Goal: Task Accomplishment & Management: Use online tool/utility

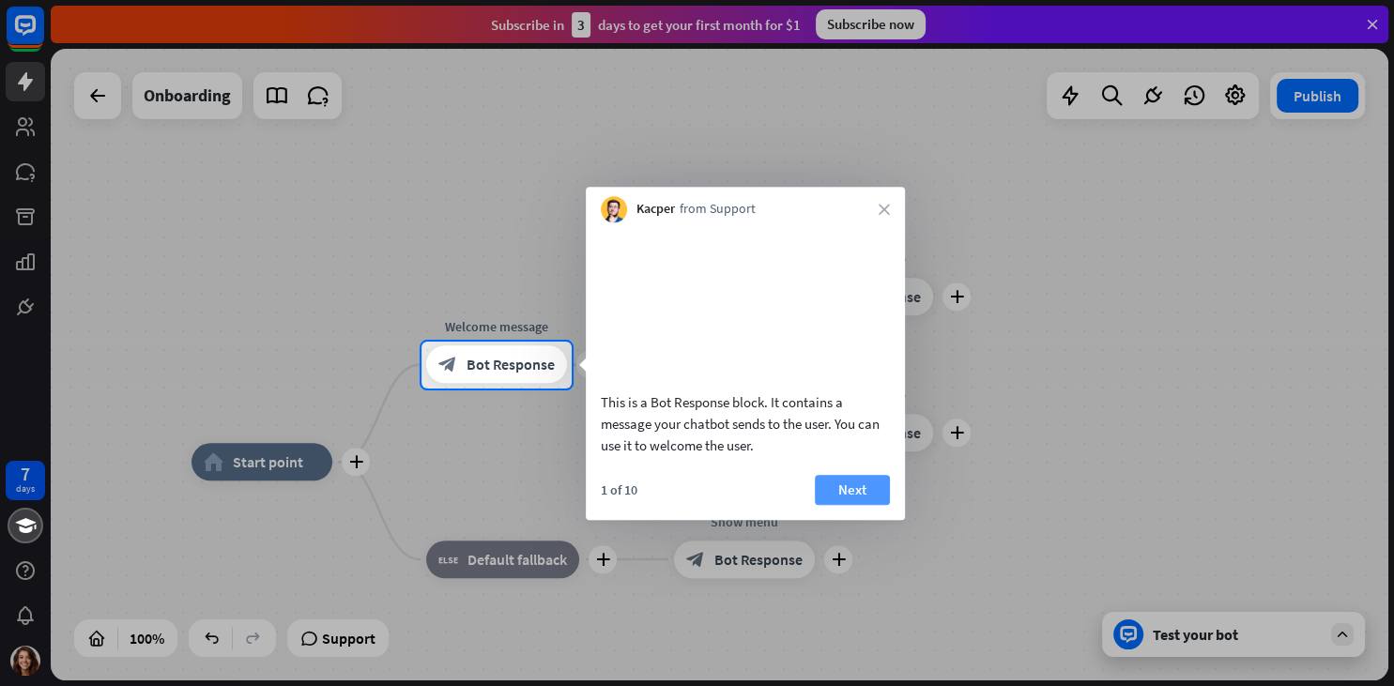
click at [838, 498] on button "Next" at bounding box center [852, 490] width 75 height 30
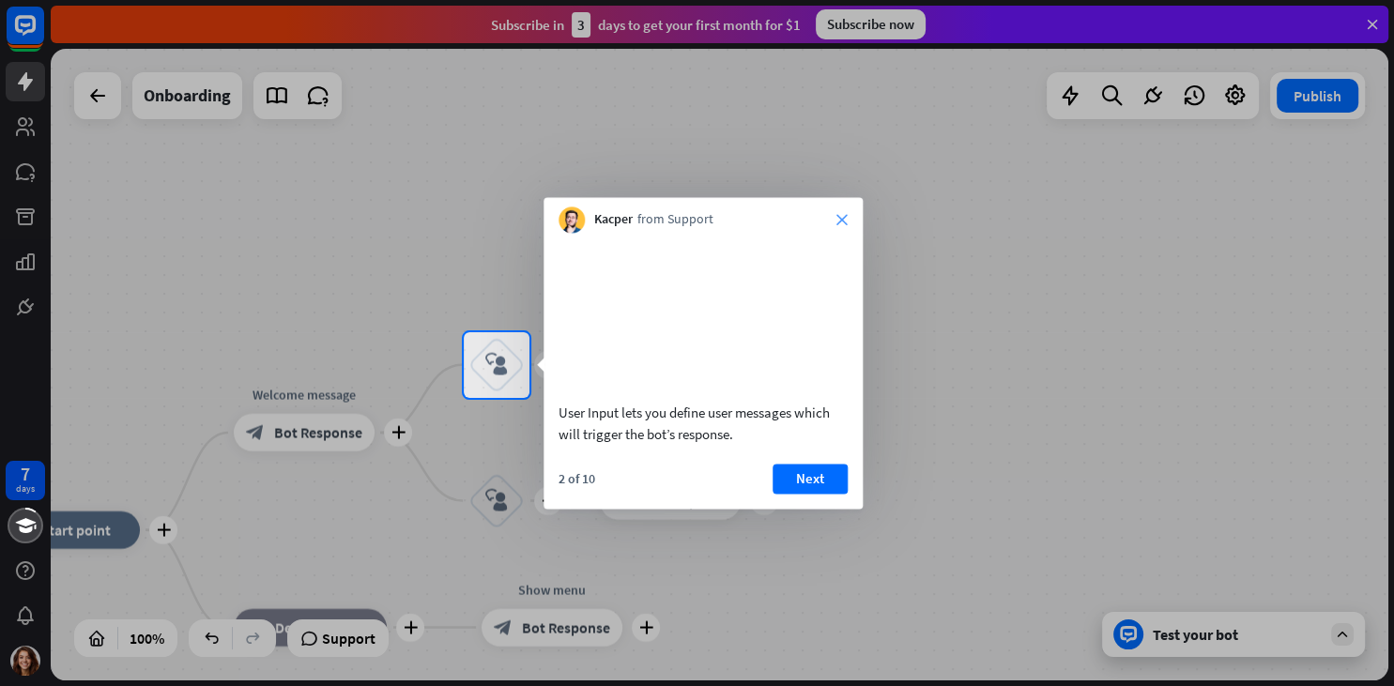
click at [841, 218] on icon "close" at bounding box center [841, 219] width 11 height 11
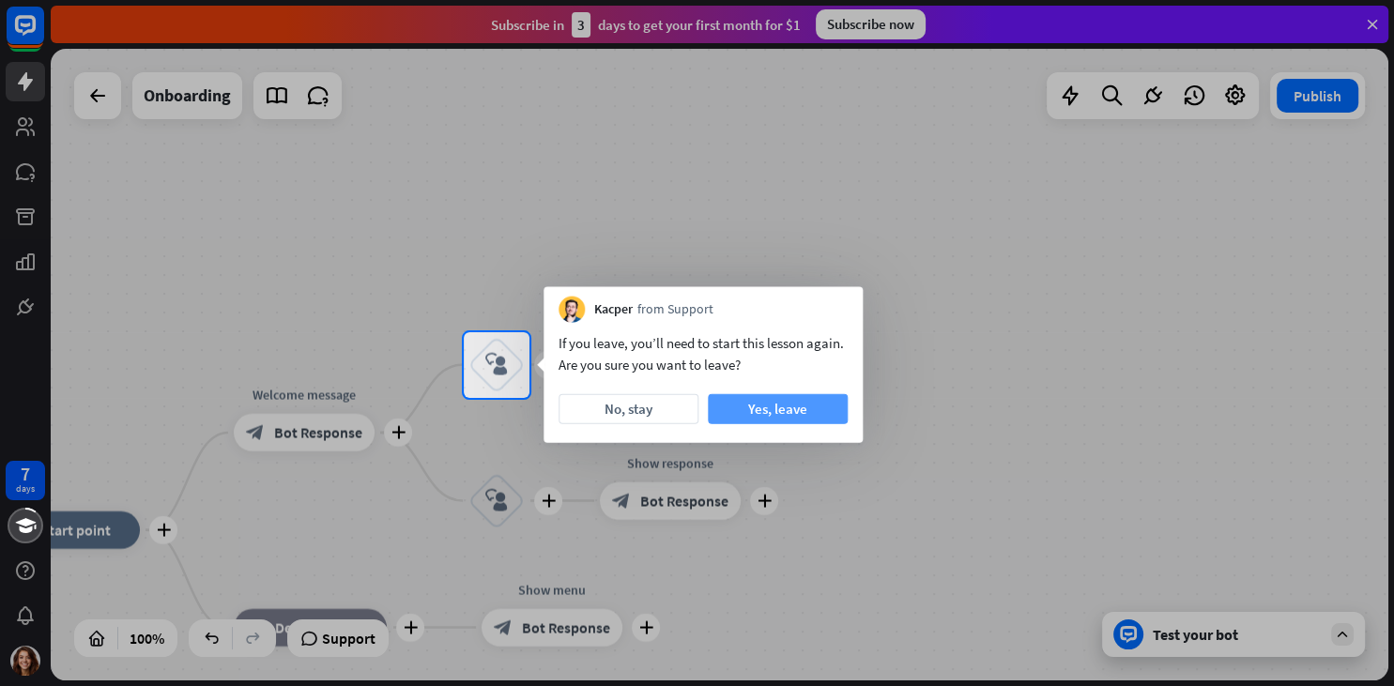
click at [748, 410] on button "Yes, leave" at bounding box center [778, 409] width 140 height 30
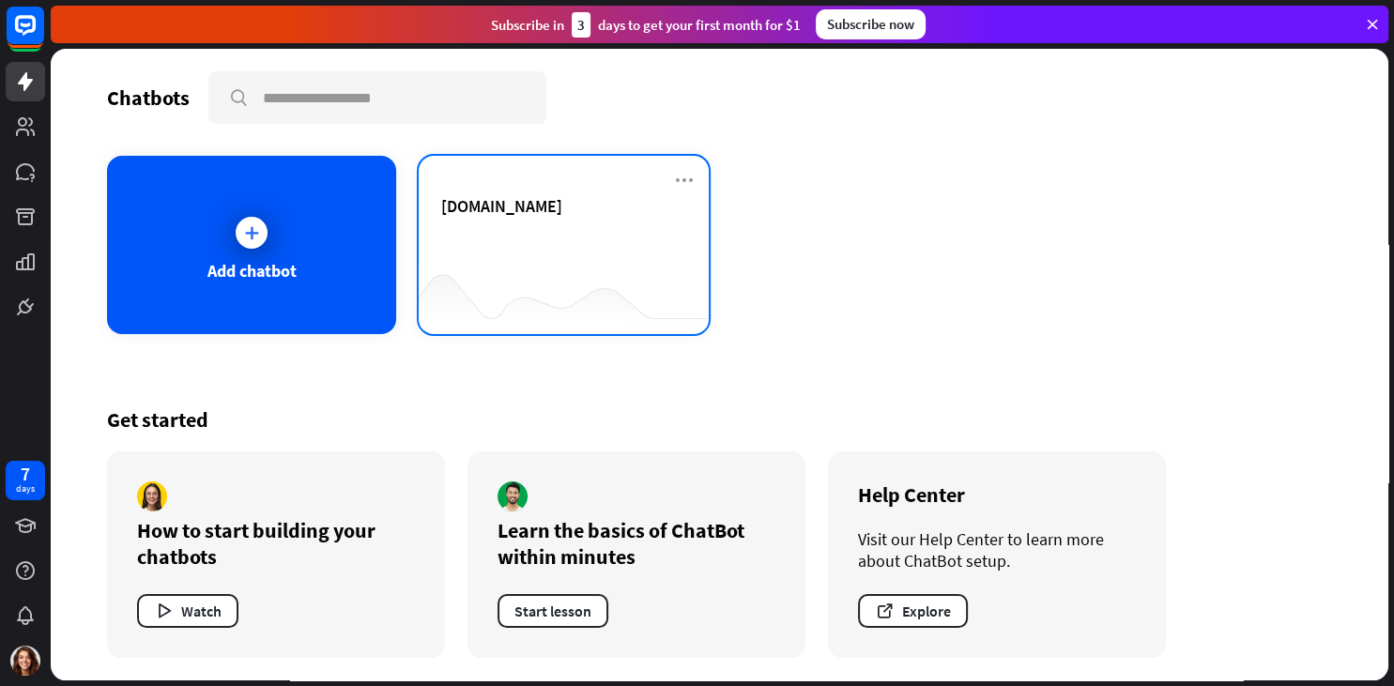
click at [580, 239] on div "[DOMAIN_NAME]" at bounding box center [563, 228] width 244 height 66
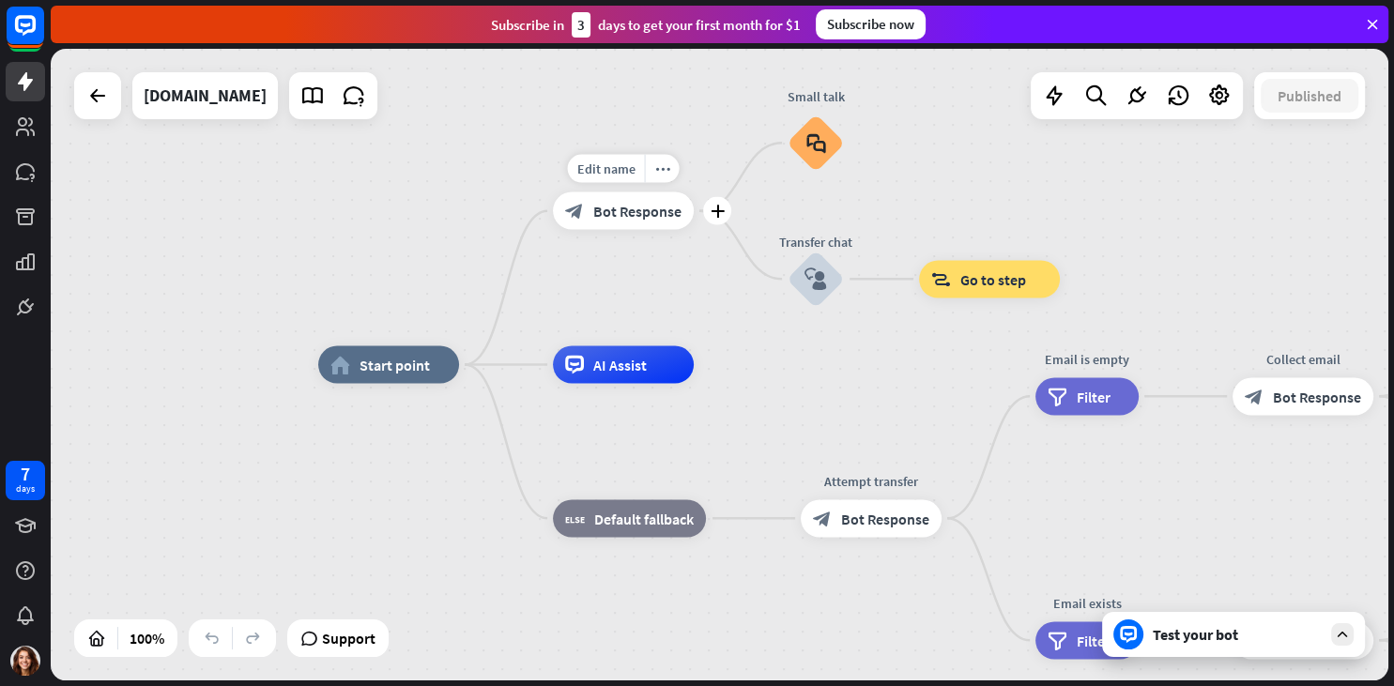
click at [629, 208] on span "Bot Response" at bounding box center [637, 211] width 88 height 19
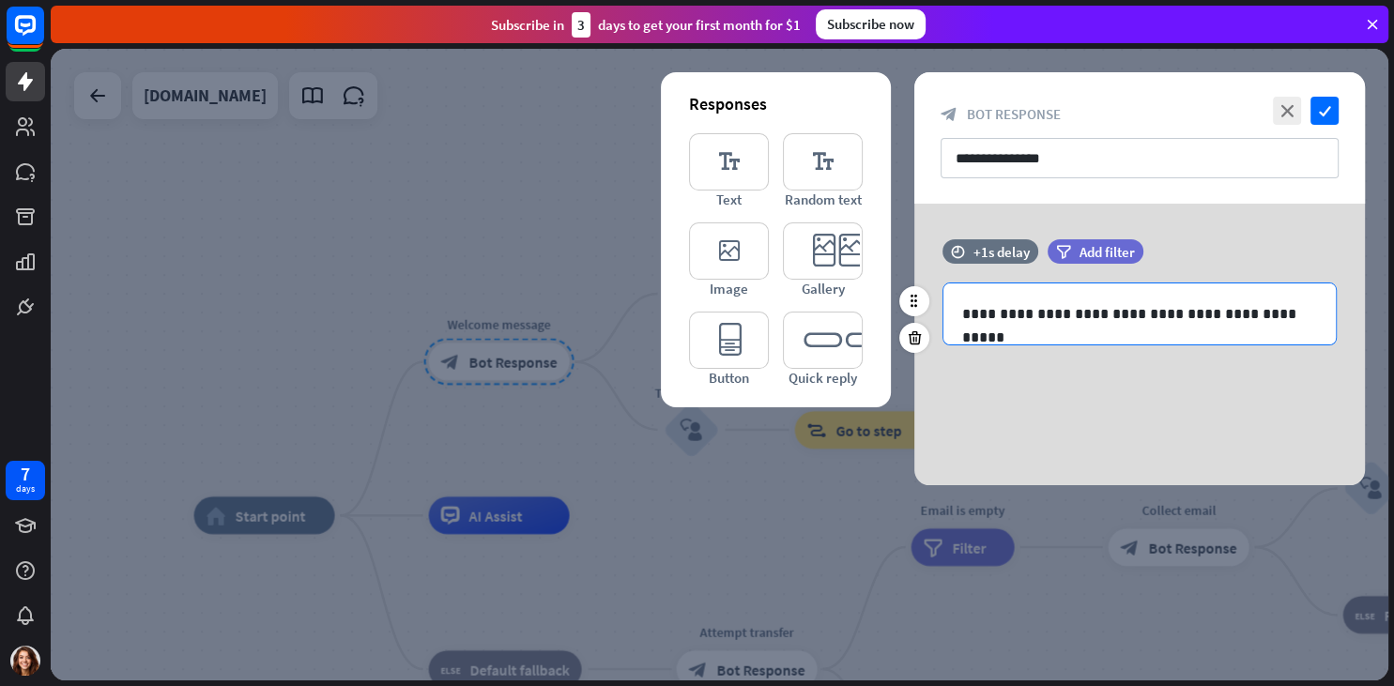
click at [1021, 314] on p "**********" at bounding box center [1139, 313] width 355 height 23
click at [1008, 314] on p "**********" at bounding box center [1139, 313] width 355 height 23
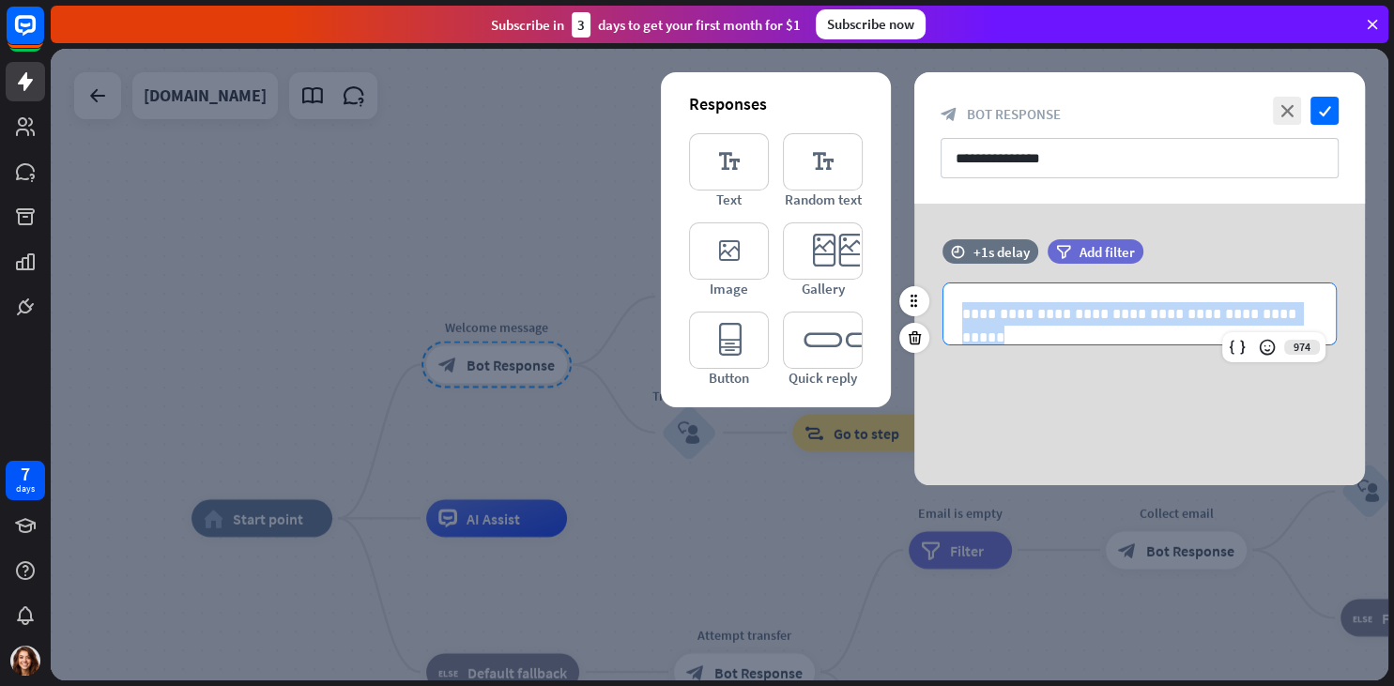
click at [1008, 314] on p "**********" at bounding box center [1139, 313] width 355 height 23
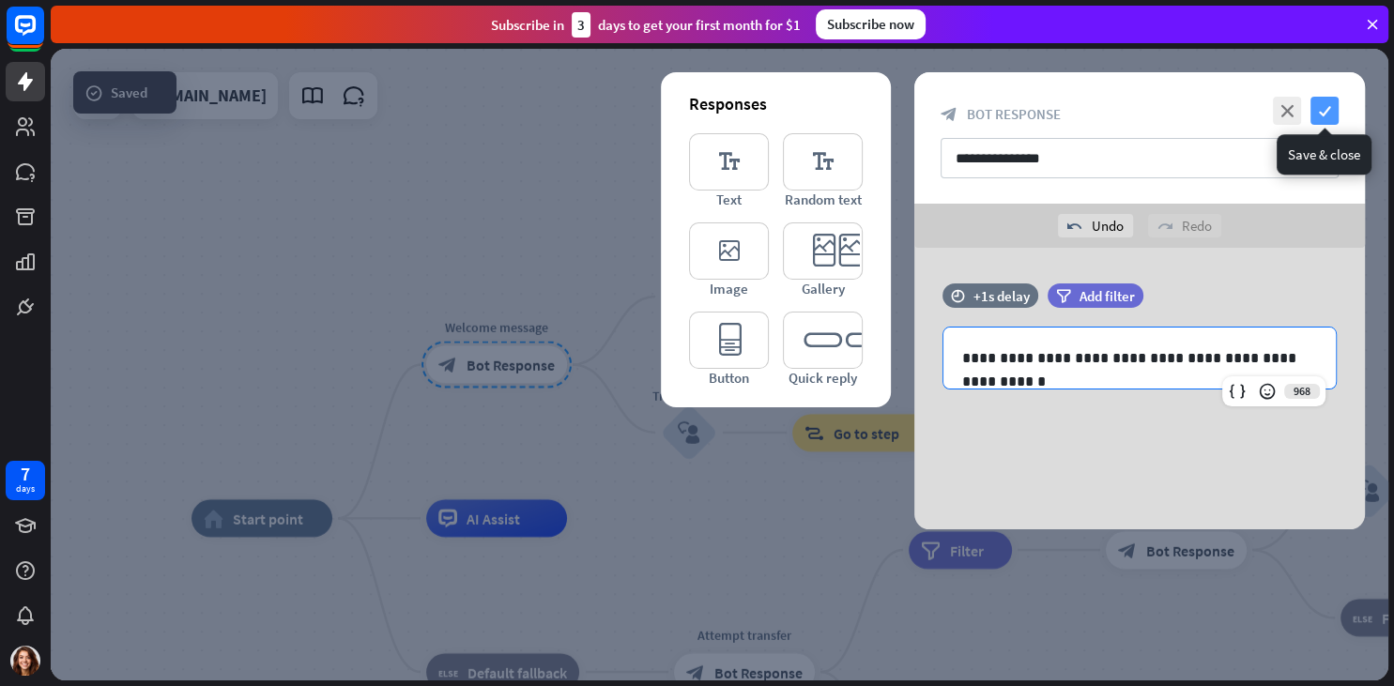
click at [1328, 115] on icon "check" at bounding box center [1324, 111] width 28 height 28
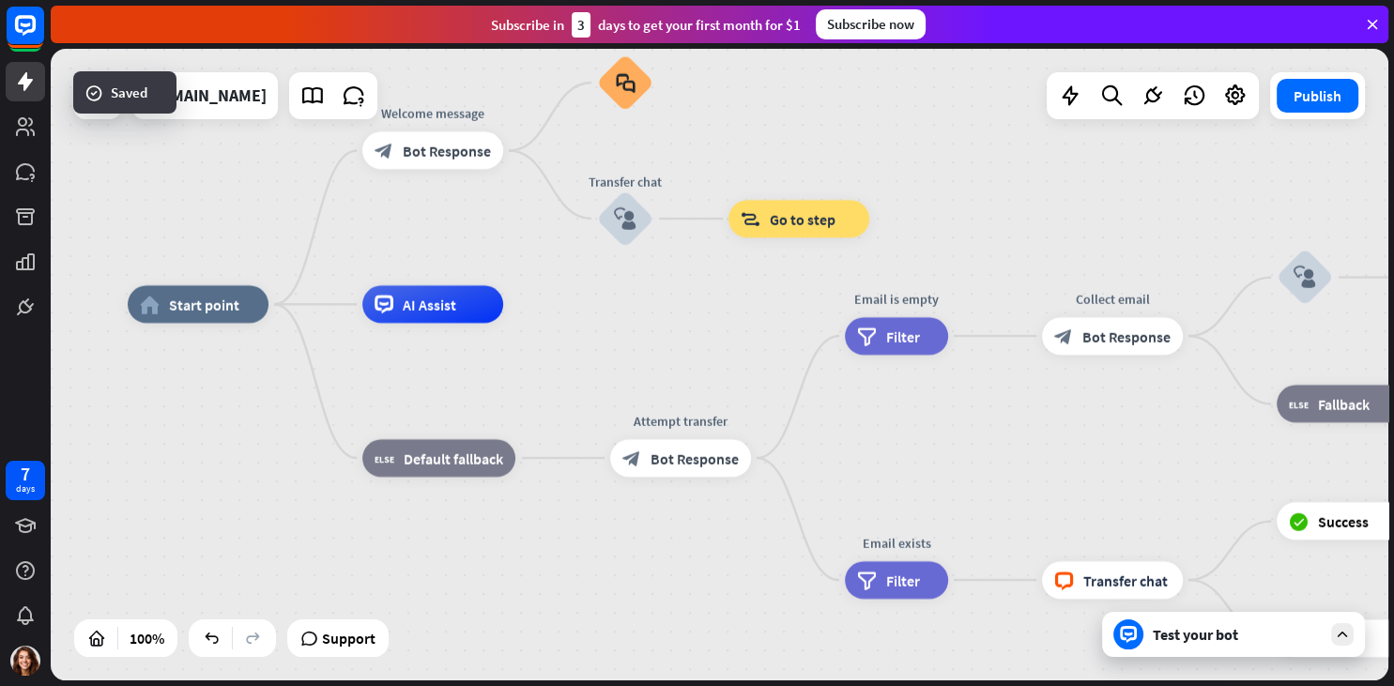
drag, startPoint x: 841, startPoint y: 369, endPoint x: 777, endPoint y: 155, distance: 223.3
click at [777, 155] on div "home_2 Start point Welcome message block_bot_response Bot Response Small talk b…" at bounding box center [720, 365] width 1338 height 632
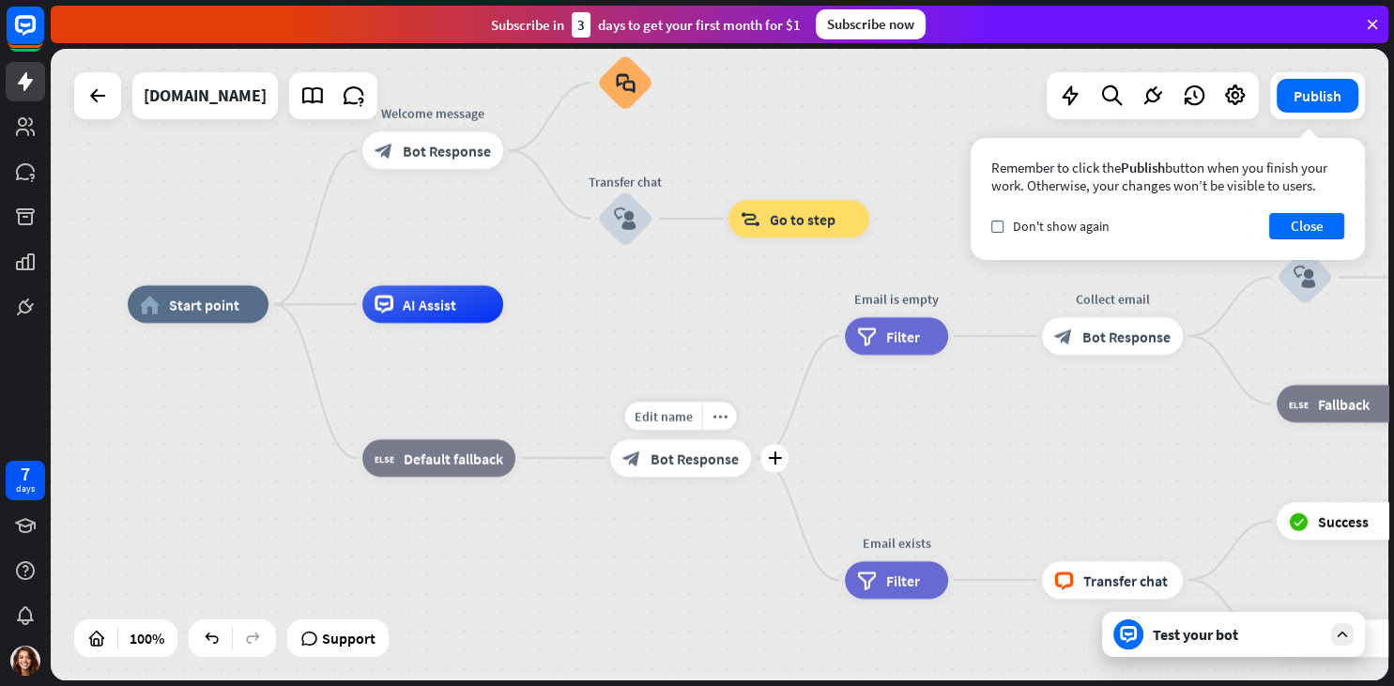
click at [674, 454] on span "Bot Response" at bounding box center [695, 458] width 88 height 19
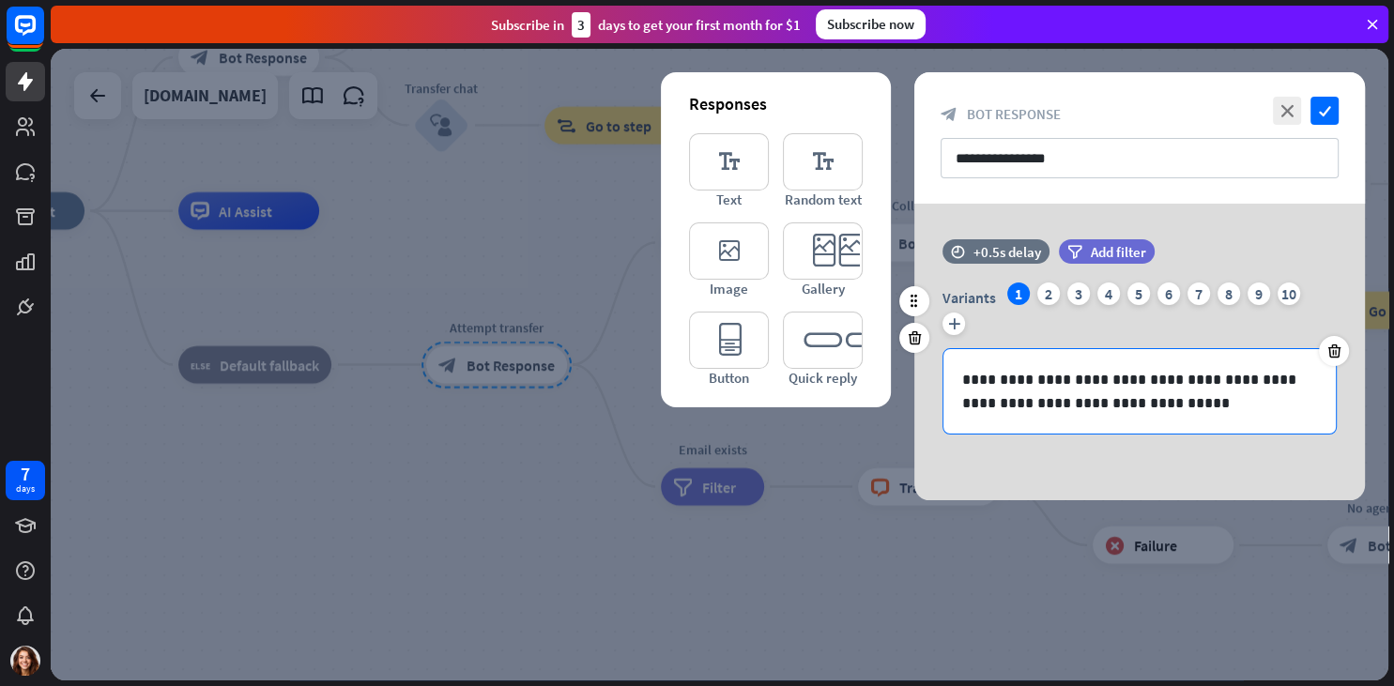
click at [1058, 390] on p "**********" at bounding box center [1139, 391] width 355 height 47
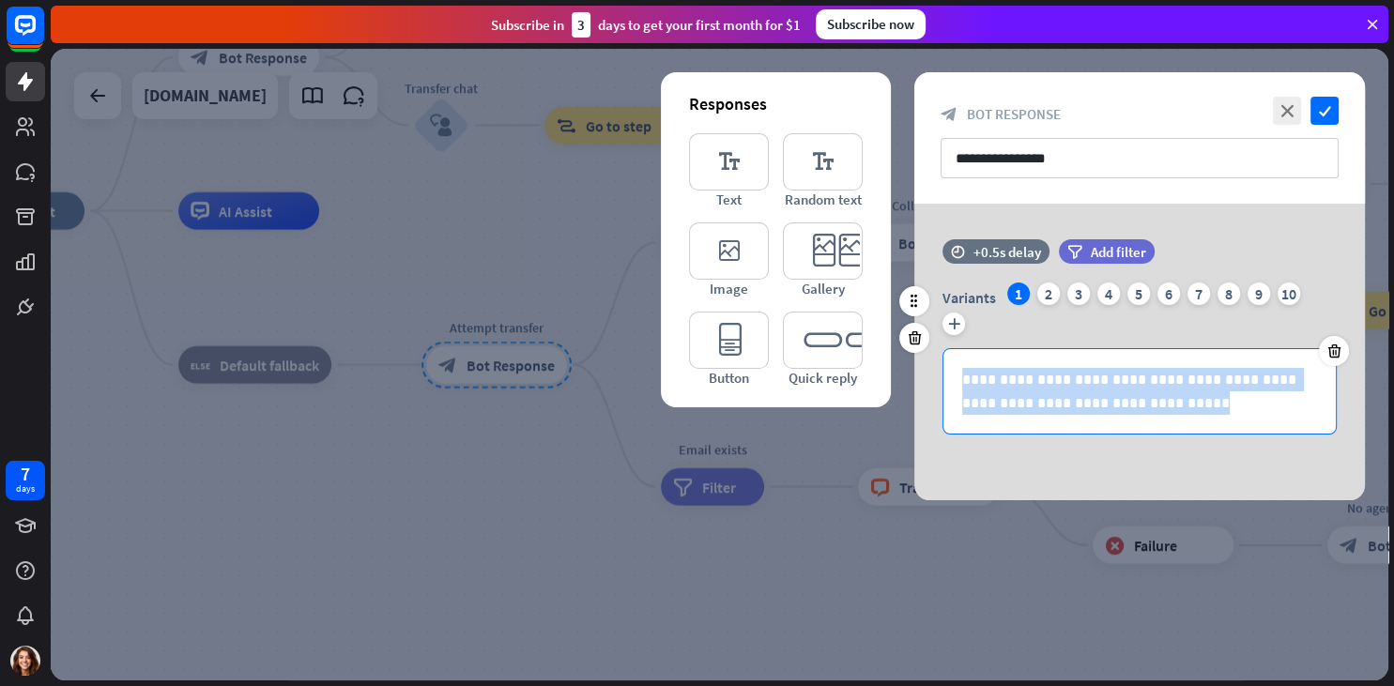
click at [1058, 390] on p "**********" at bounding box center [1139, 391] width 355 height 47
copy p "**********"
paste div
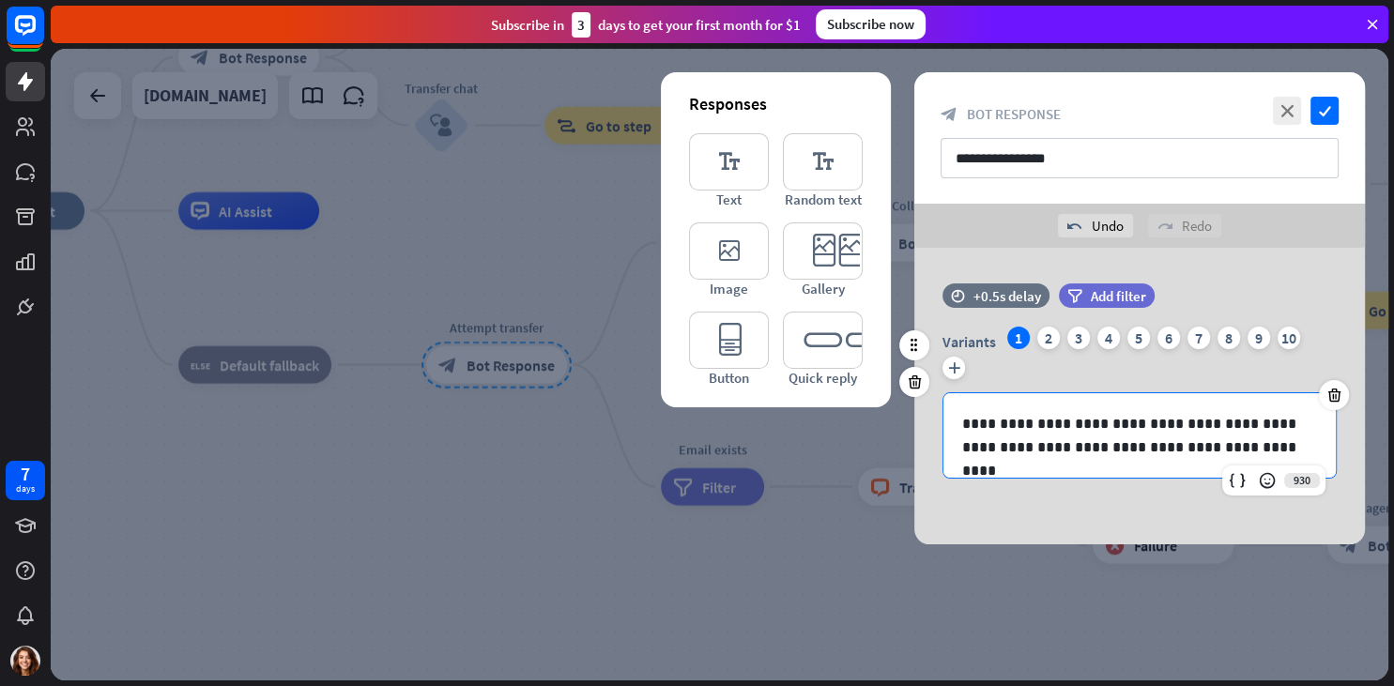
click at [1113, 421] on p "**********" at bounding box center [1139, 435] width 355 height 47
click at [1113, 419] on p "**********" at bounding box center [1139, 435] width 355 height 47
click at [1042, 336] on div "2" at bounding box center [1048, 338] width 23 height 23
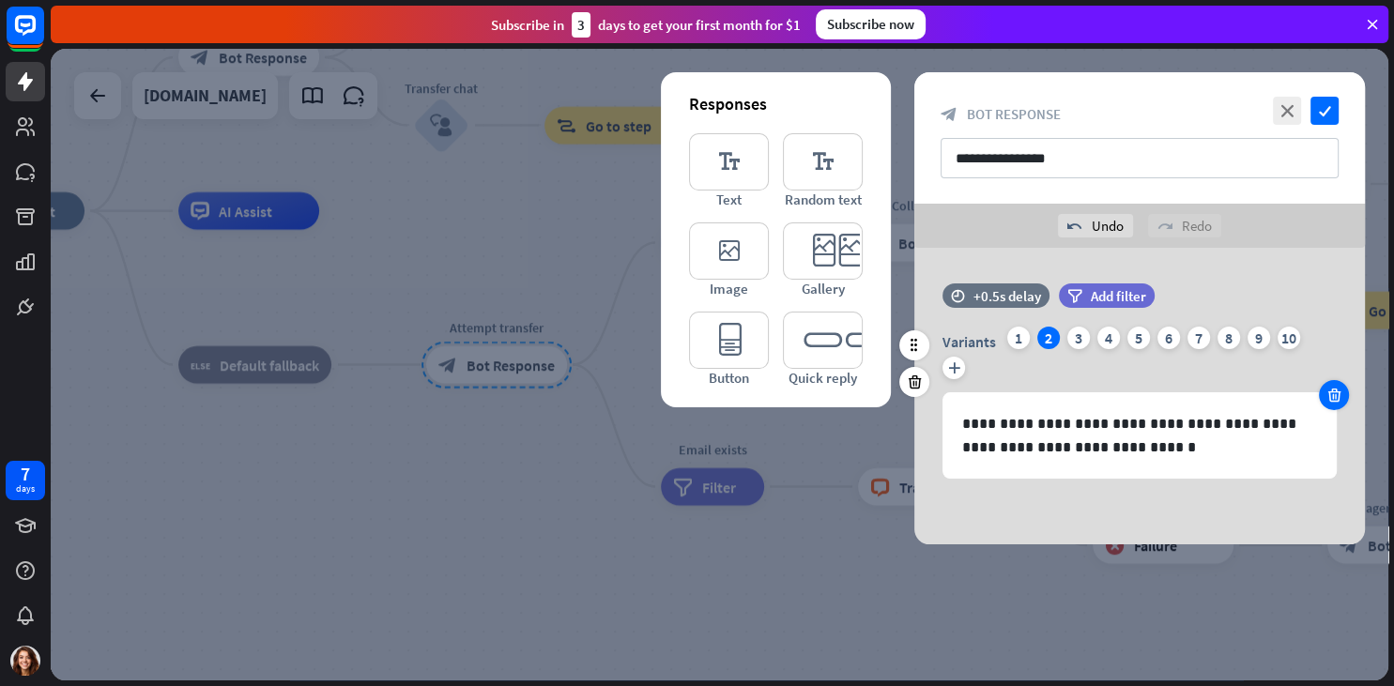
click at [1339, 396] on icon at bounding box center [1334, 395] width 18 height 17
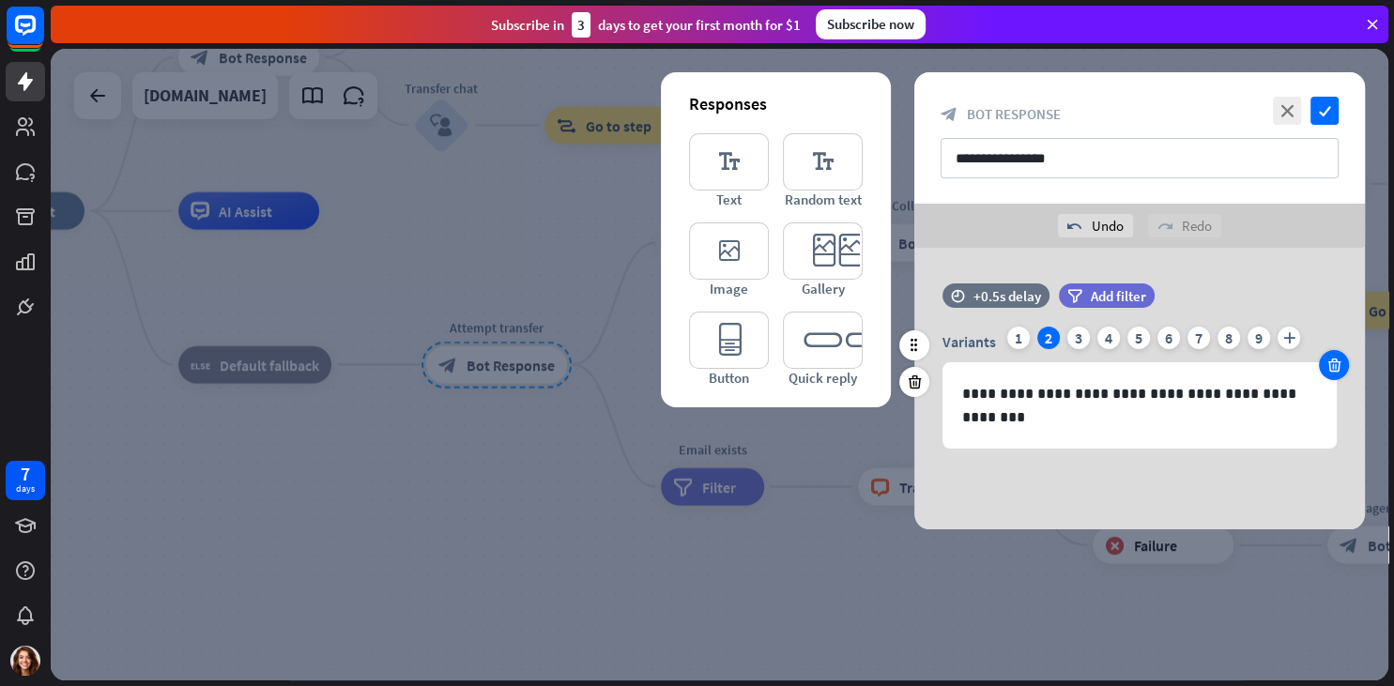
drag, startPoint x: 1338, startPoint y: 387, endPoint x: 1336, endPoint y: 377, distance: 9.6
click at [1337, 385] on div "**********" at bounding box center [1139, 388] width 451 height 122
click at [1335, 366] on icon at bounding box center [1334, 365] width 18 height 17
click at [1335, 363] on icon at bounding box center [1334, 365] width 18 height 17
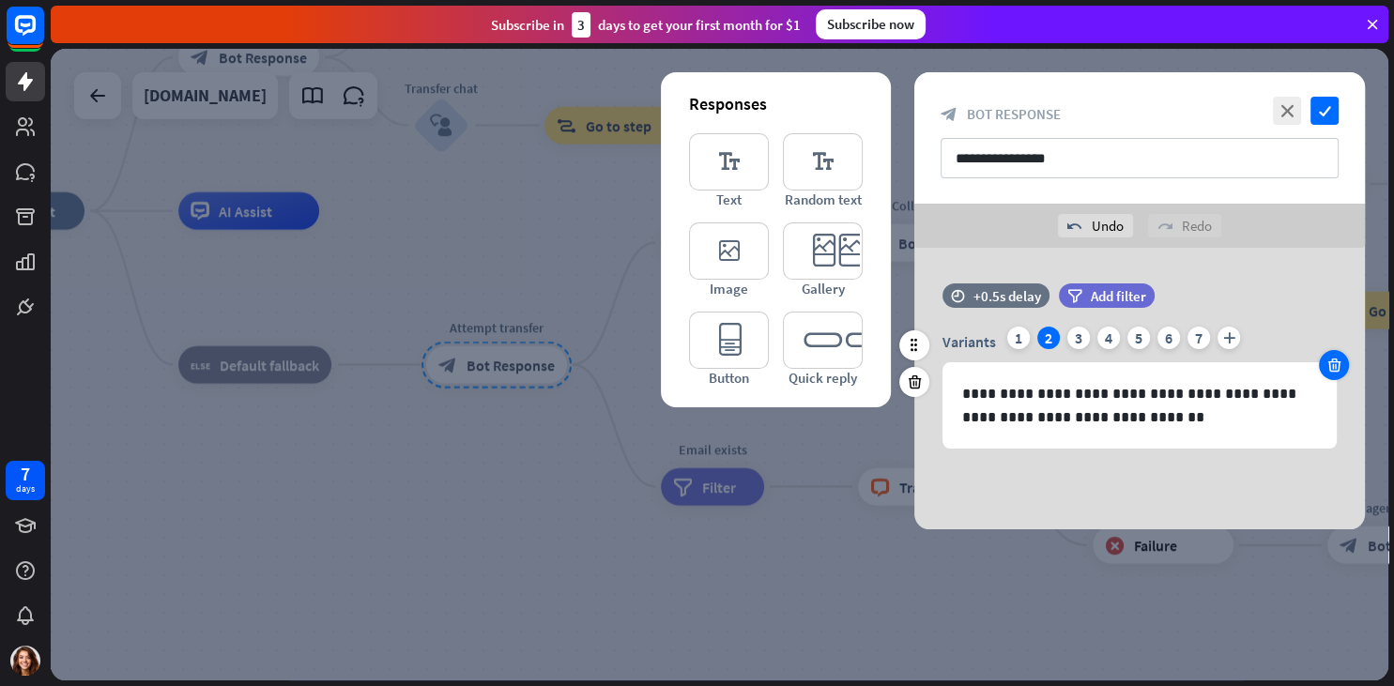
click at [1335, 362] on icon at bounding box center [1334, 365] width 18 height 17
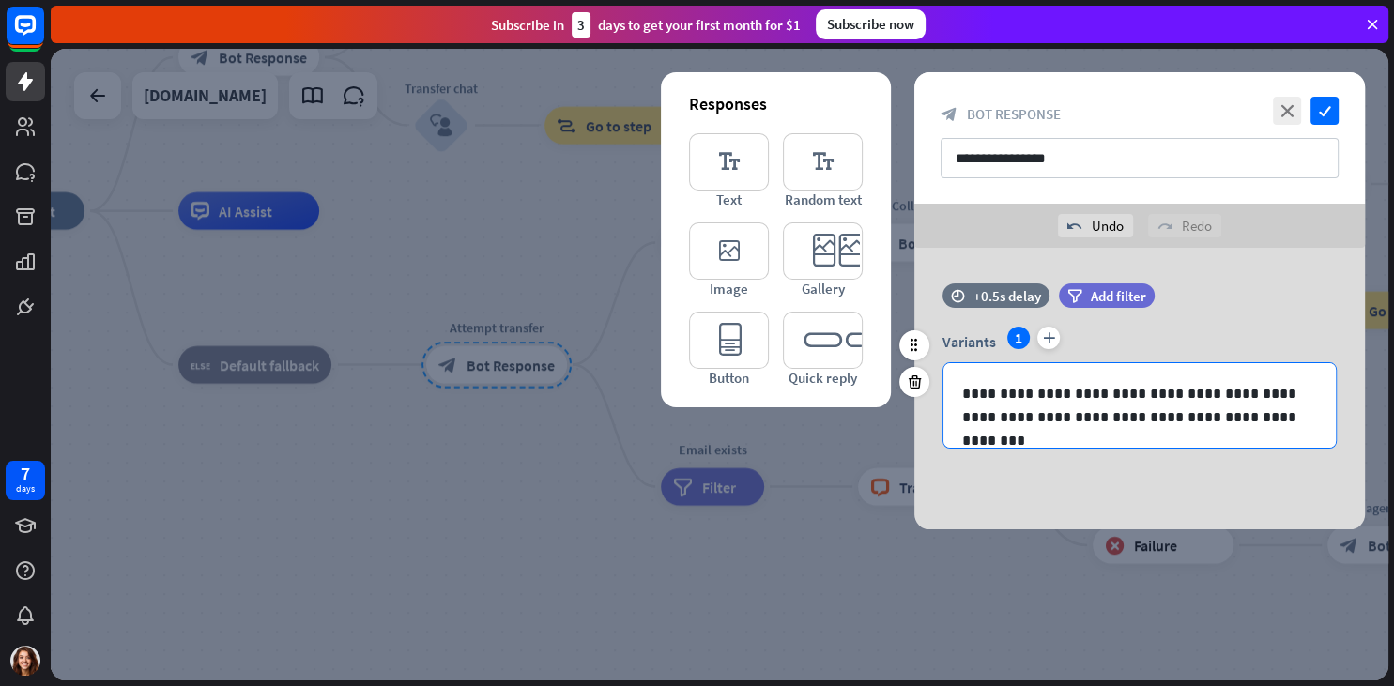
click at [1070, 395] on p "**********" at bounding box center [1139, 405] width 355 height 47
click at [1331, 116] on icon "check" at bounding box center [1324, 111] width 28 height 28
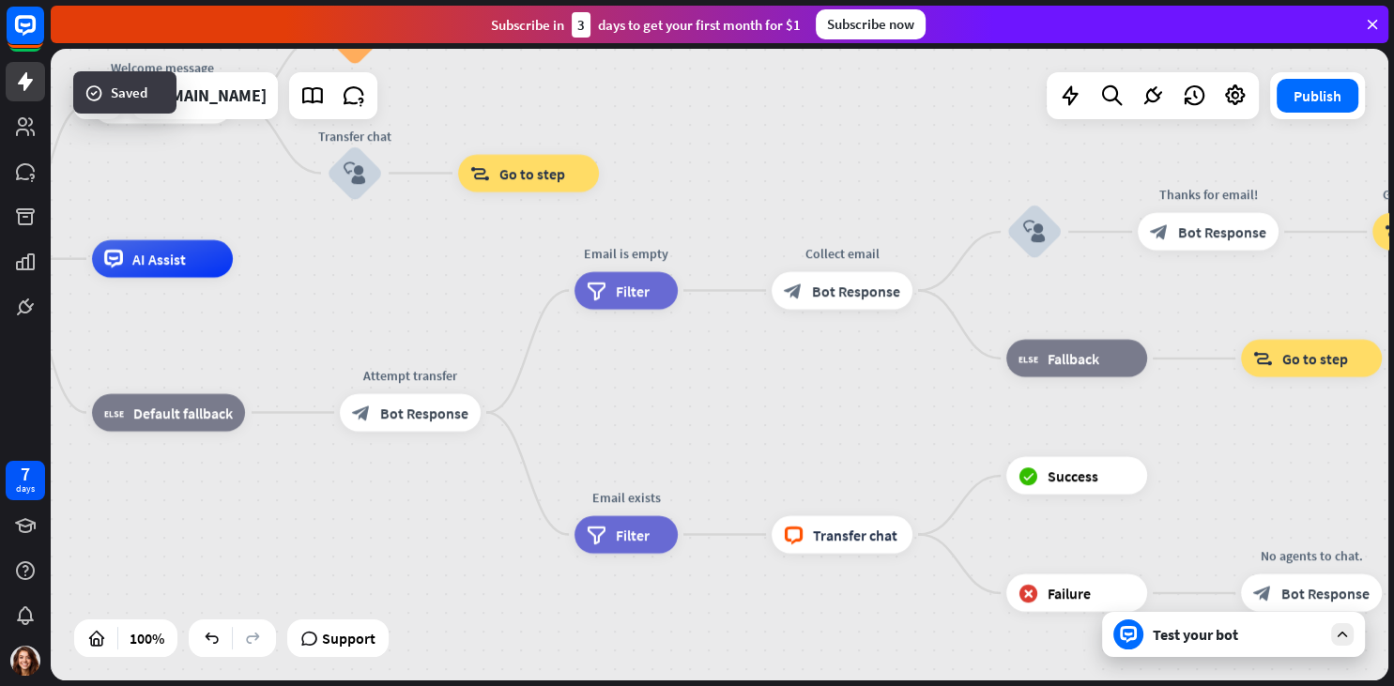
drag, startPoint x: 931, startPoint y: 373, endPoint x: 839, endPoint y: 422, distance: 104.6
click at [839, 422] on div "home_2 Start point Welcome message block_bot_response Bot Response Small talk b…" at bounding box center [526, 575] width 1338 height 632
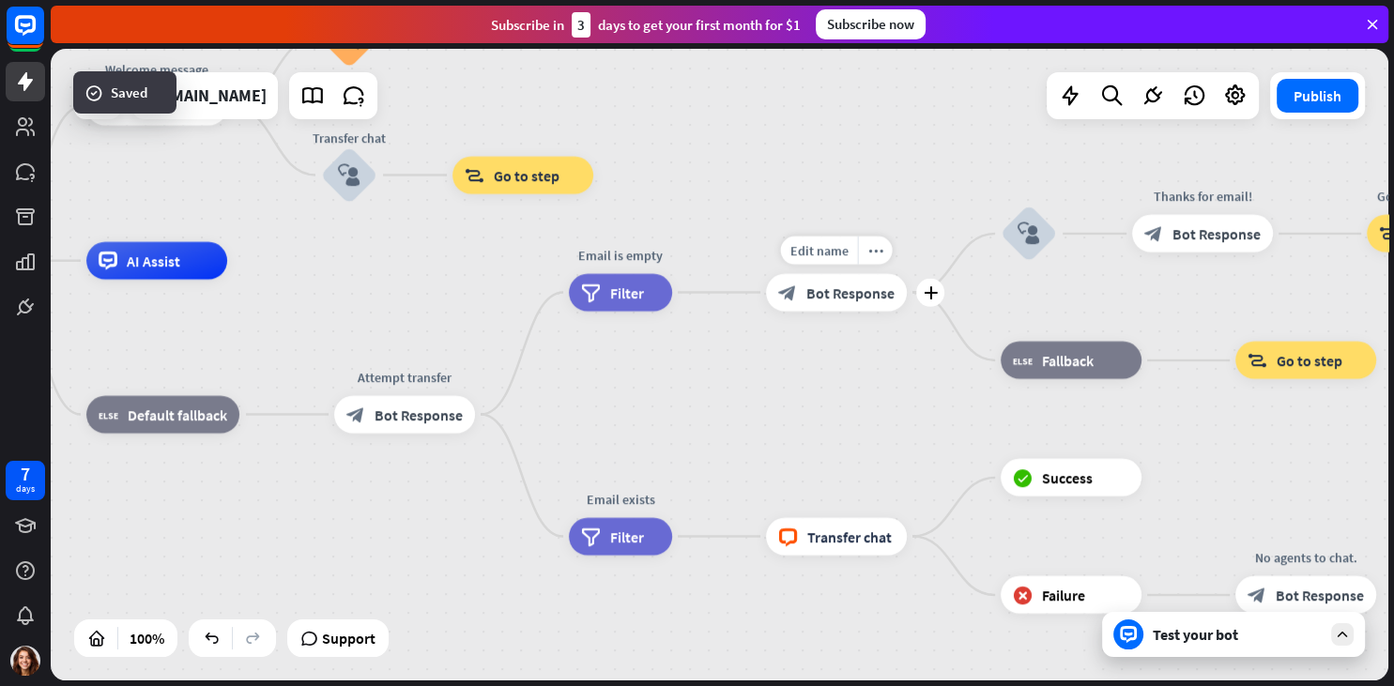
click at [852, 312] on div "Edit name more_horiz plus Collect email block_bot_response Bot Response" at bounding box center [836, 293] width 141 height 38
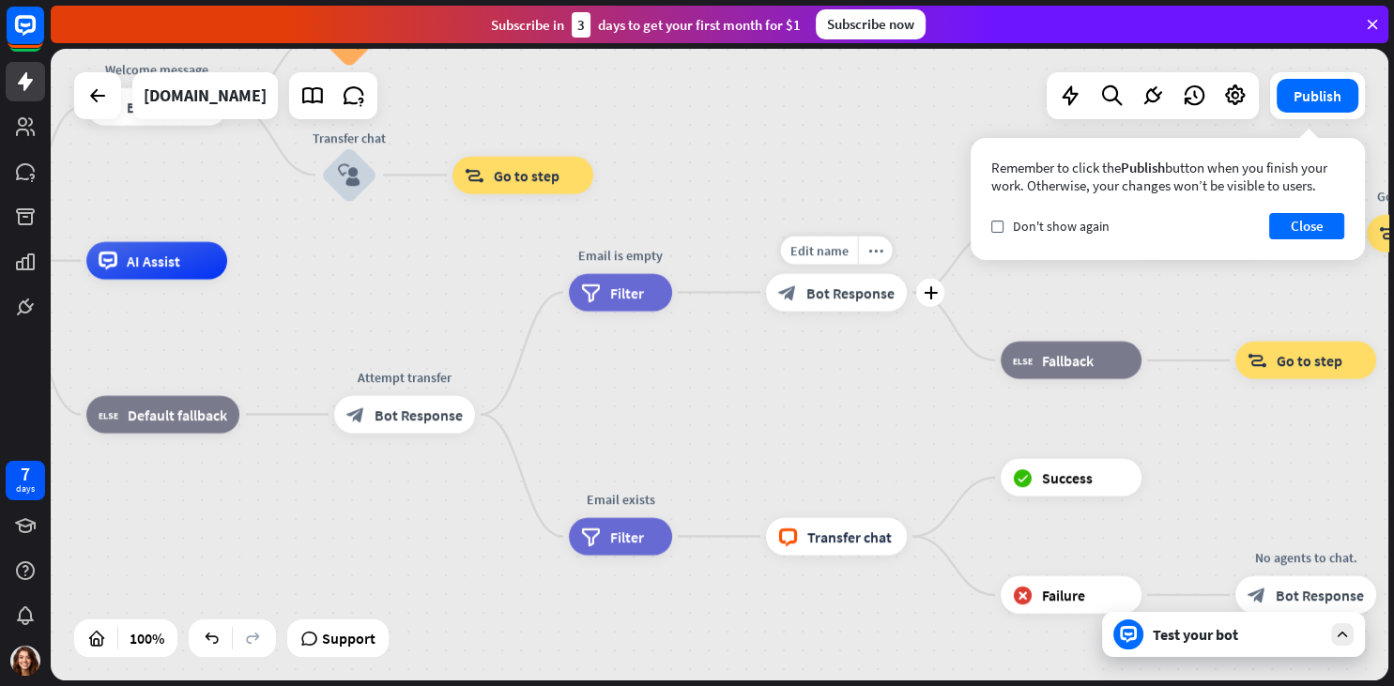
click at [851, 299] on span "Bot Response" at bounding box center [850, 292] width 88 height 19
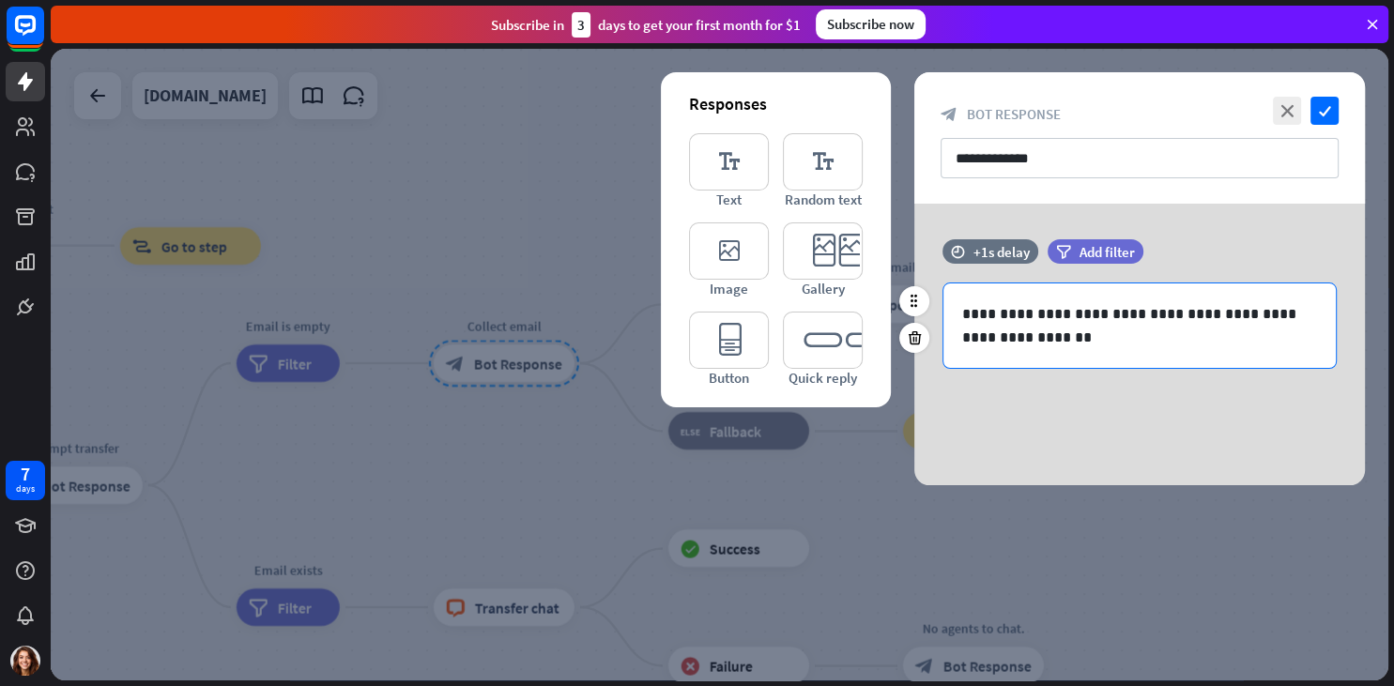
click at [1110, 332] on p "**********" at bounding box center [1139, 325] width 355 height 47
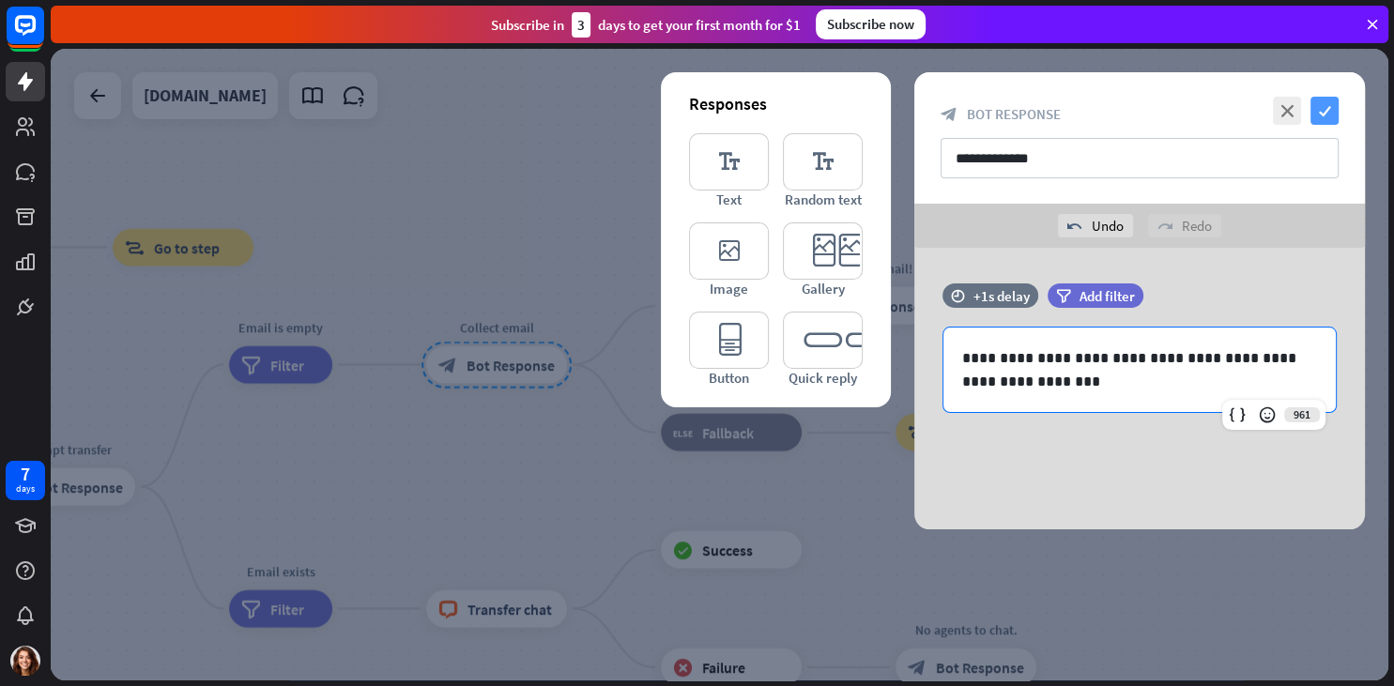
click at [1320, 118] on icon "check" at bounding box center [1324, 111] width 28 height 28
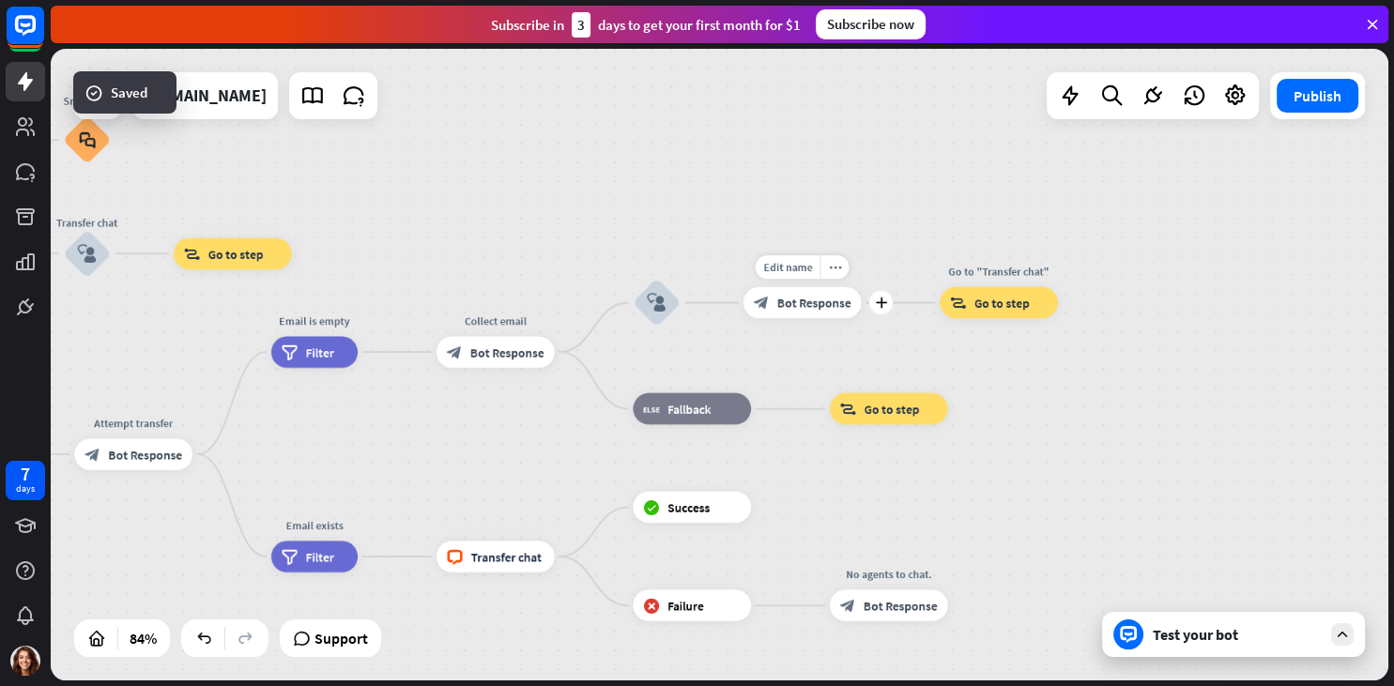
click at [812, 306] on span "Bot Response" at bounding box center [814, 303] width 74 height 16
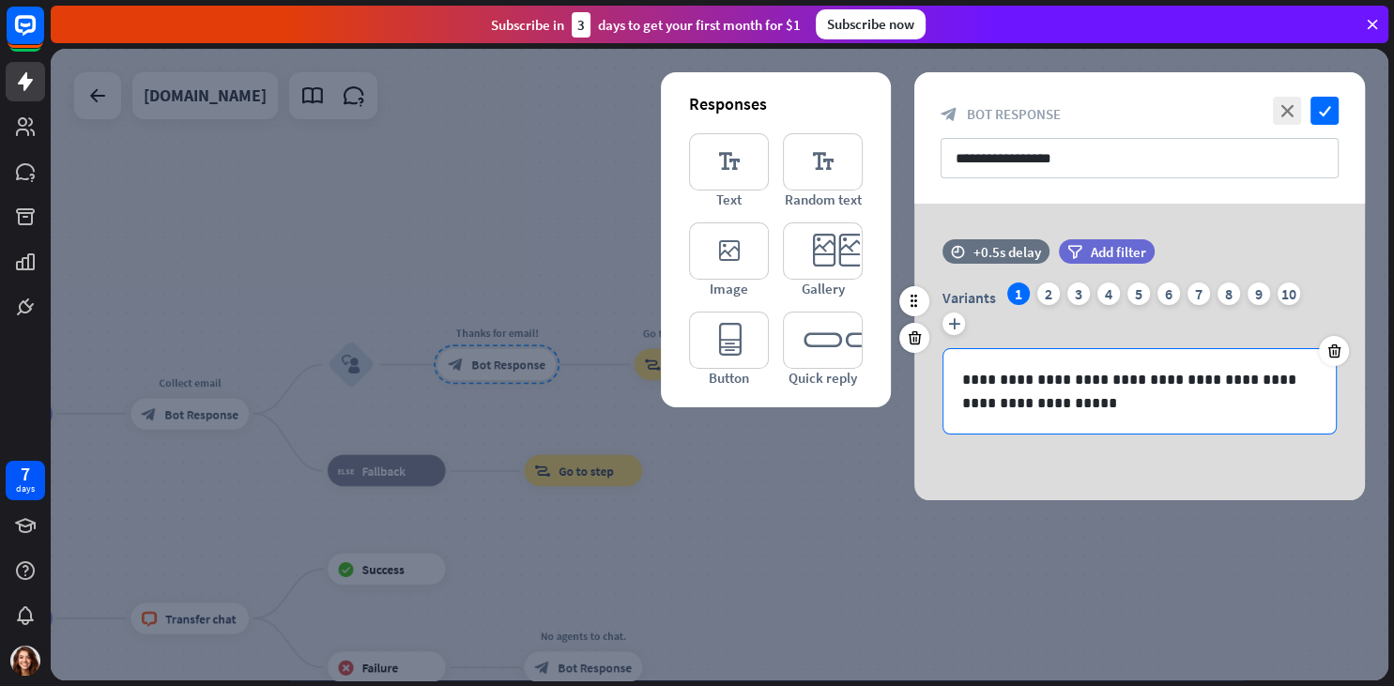
click at [1021, 390] on p "**********" at bounding box center [1139, 391] width 355 height 47
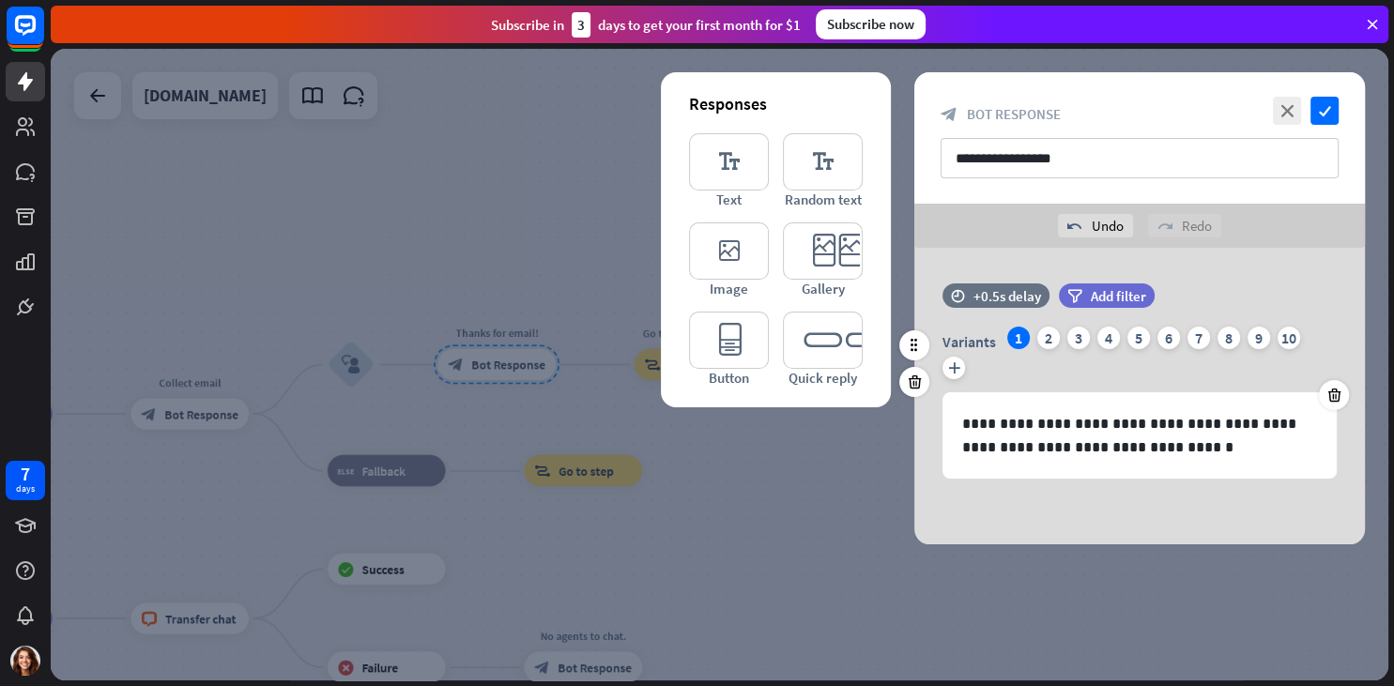
click at [1061, 346] on div "Variants 1 2 3 4 5 6 7 8 9 10 plus" at bounding box center [1139, 357] width 394 height 60
click at [1052, 339] on div "2" at bounding box center [1048, 338] width 23 height 23
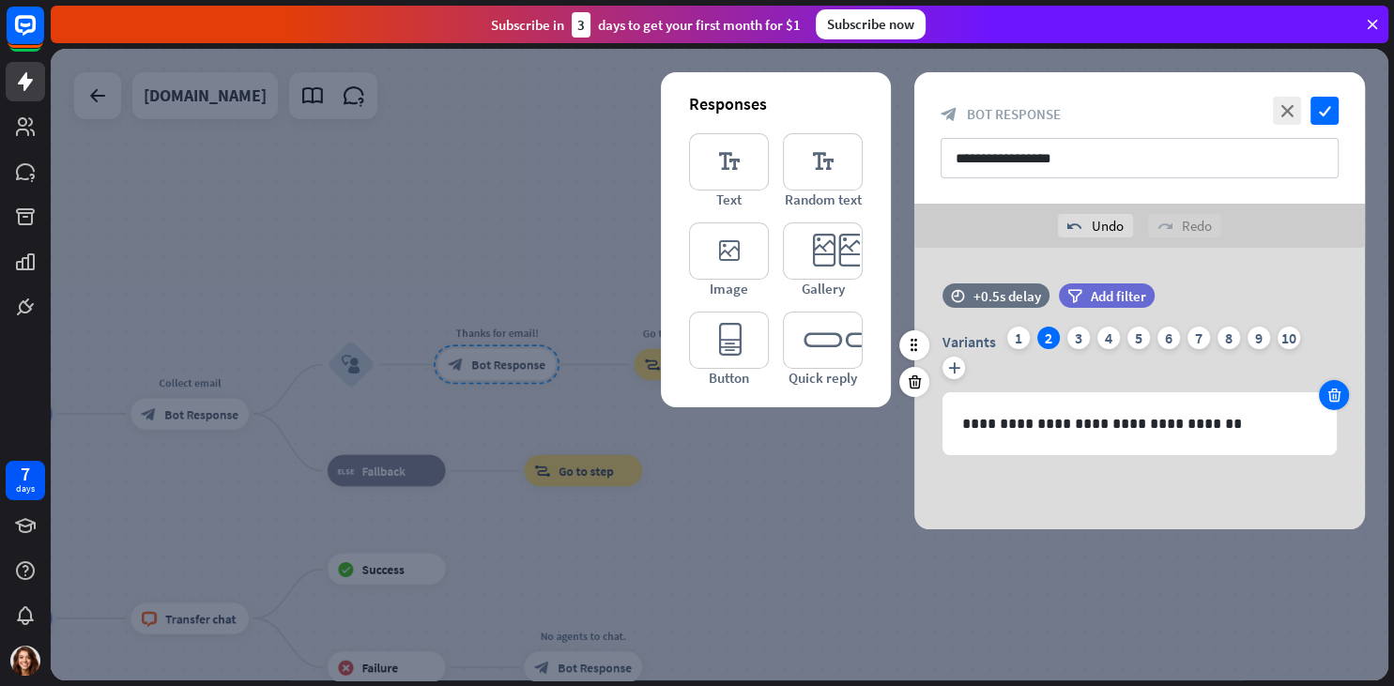
click at [1339, 397] on icon at bounding box center [1334, 395] width 18 height 17
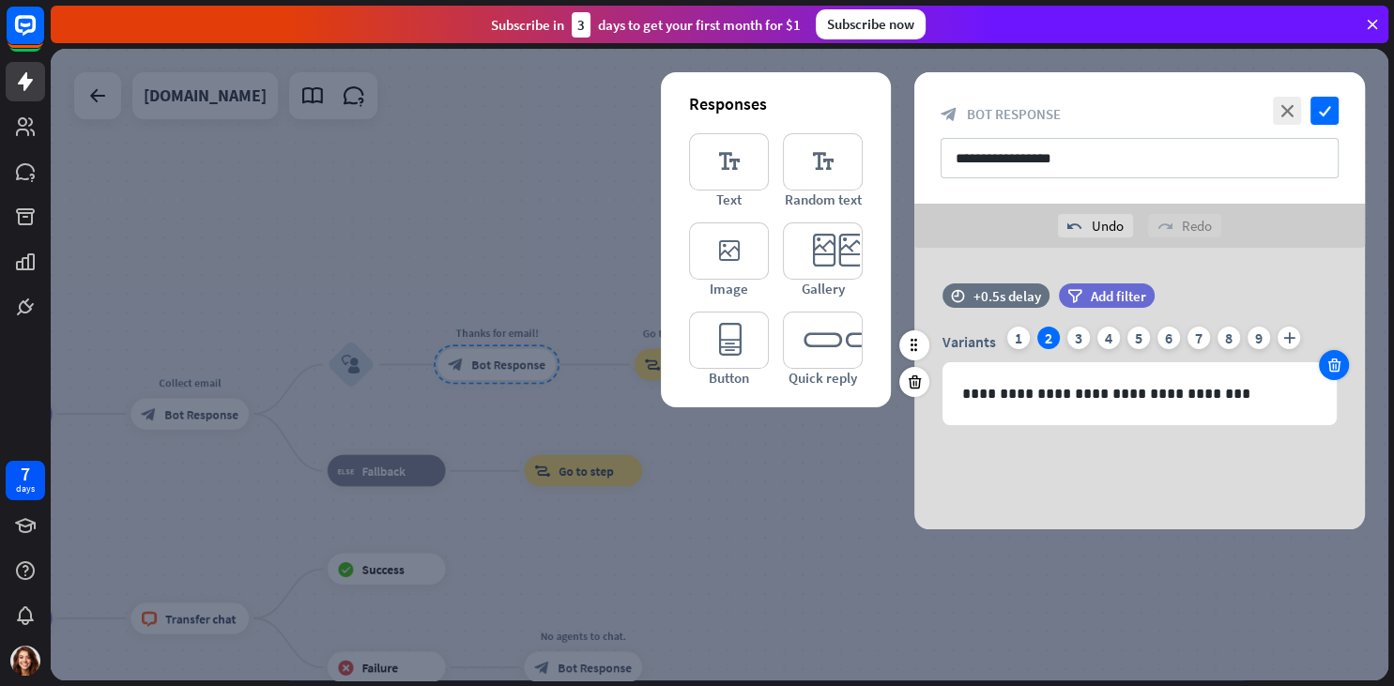
click at [1336, 375] on div at bounding box center [1334, 365] width 30 height 30
click at [1335, 374] on div at bounding box center [1334, 365] width 30 height 30
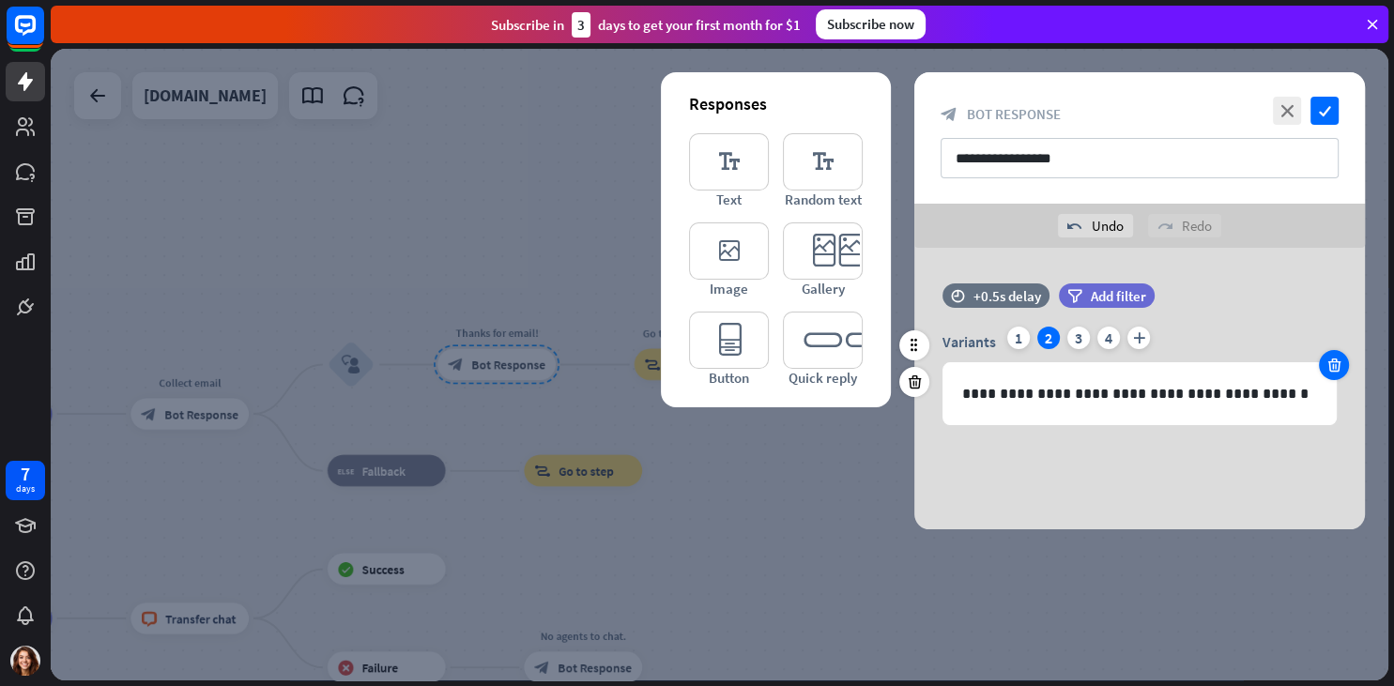
click at [1335, 374] on div at bounding box center [1334, 365] width 30 height 30
click at [1335, 373] on icon at bounding box center [1334, 365] width 18 height 17
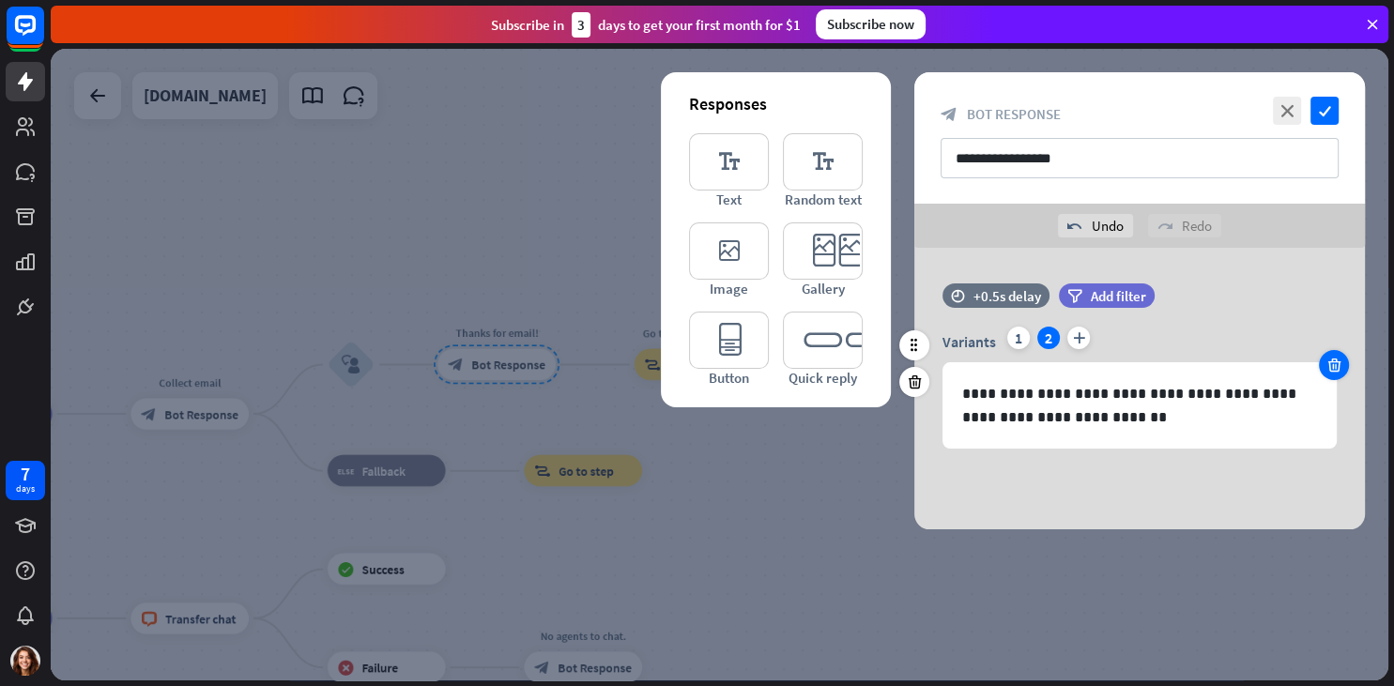
click at [1335, 372] on icon at bounding box center [1334, 365] width 18 height 17
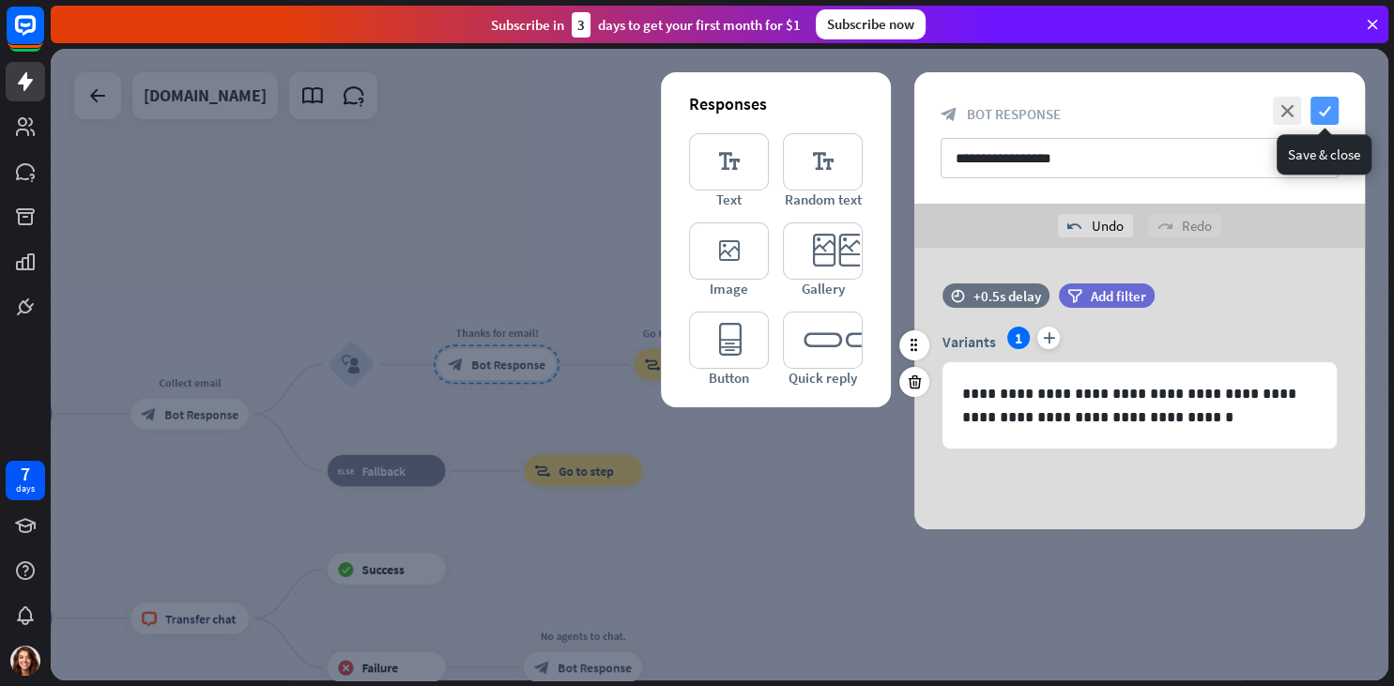
click at [1336, 107] on icon "check" at bounding box center [1324, 111] width 28 height 28
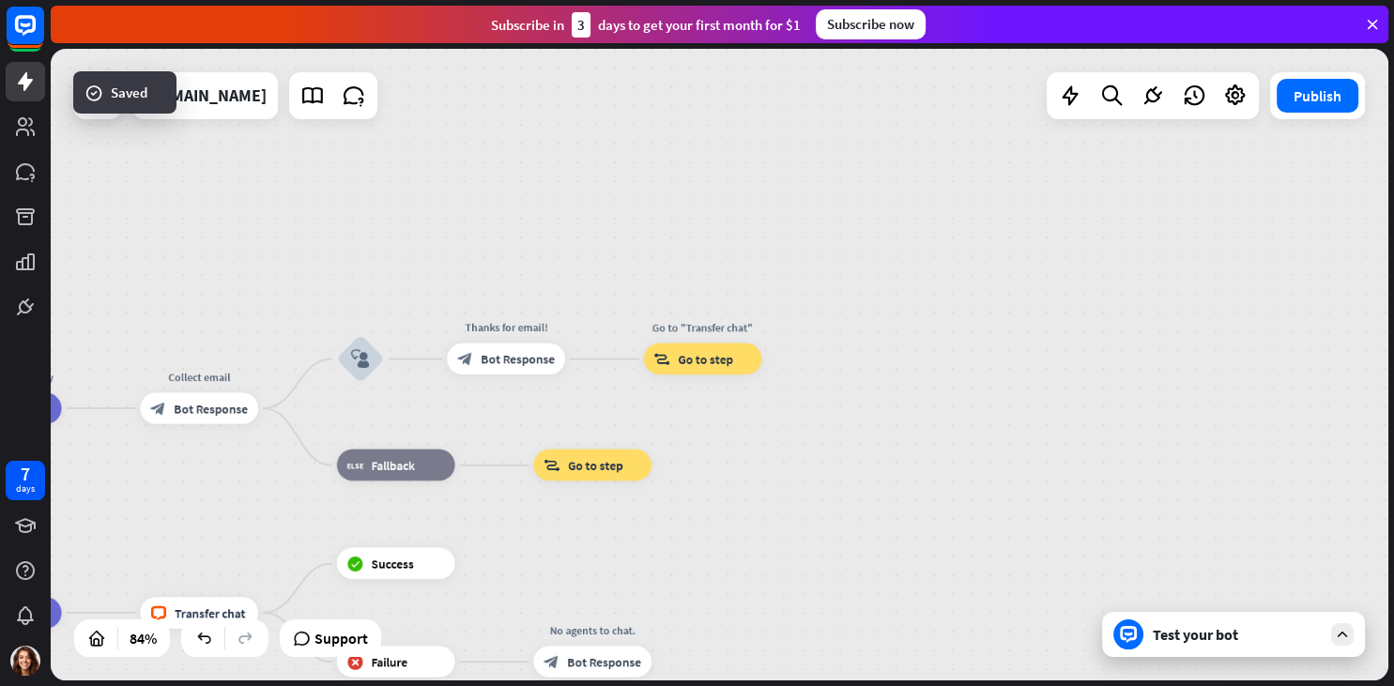
drag, startPoint x: 747, startPoint y: 516, endPoint x: 1026, endPoint y: 402, distance: 301.4
click at [1026, 402] on div "home_2 Start point Welcome message block_bot_response Bot Response Small talk b…" at bounding box center [720, 365] width 1338 height 632
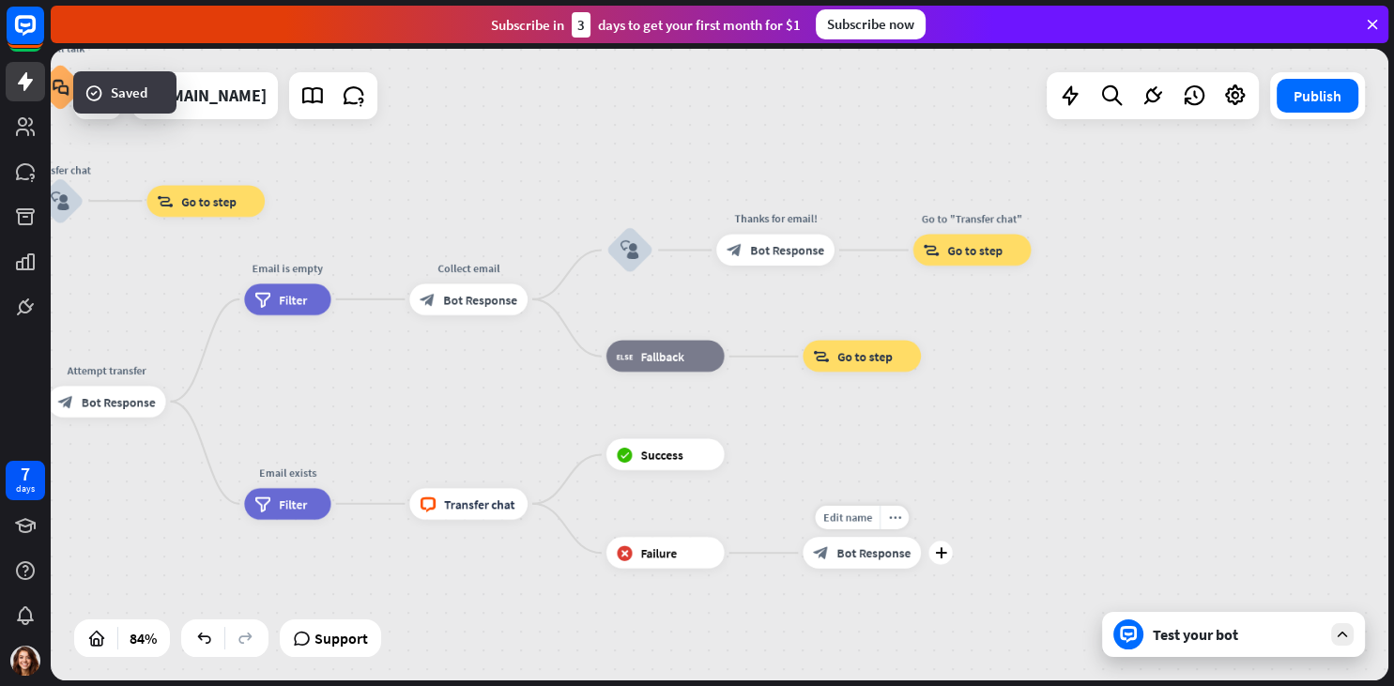
click at [857, 556] on span "Bot Response" at bounding box center [873, 553] width 74 height 16
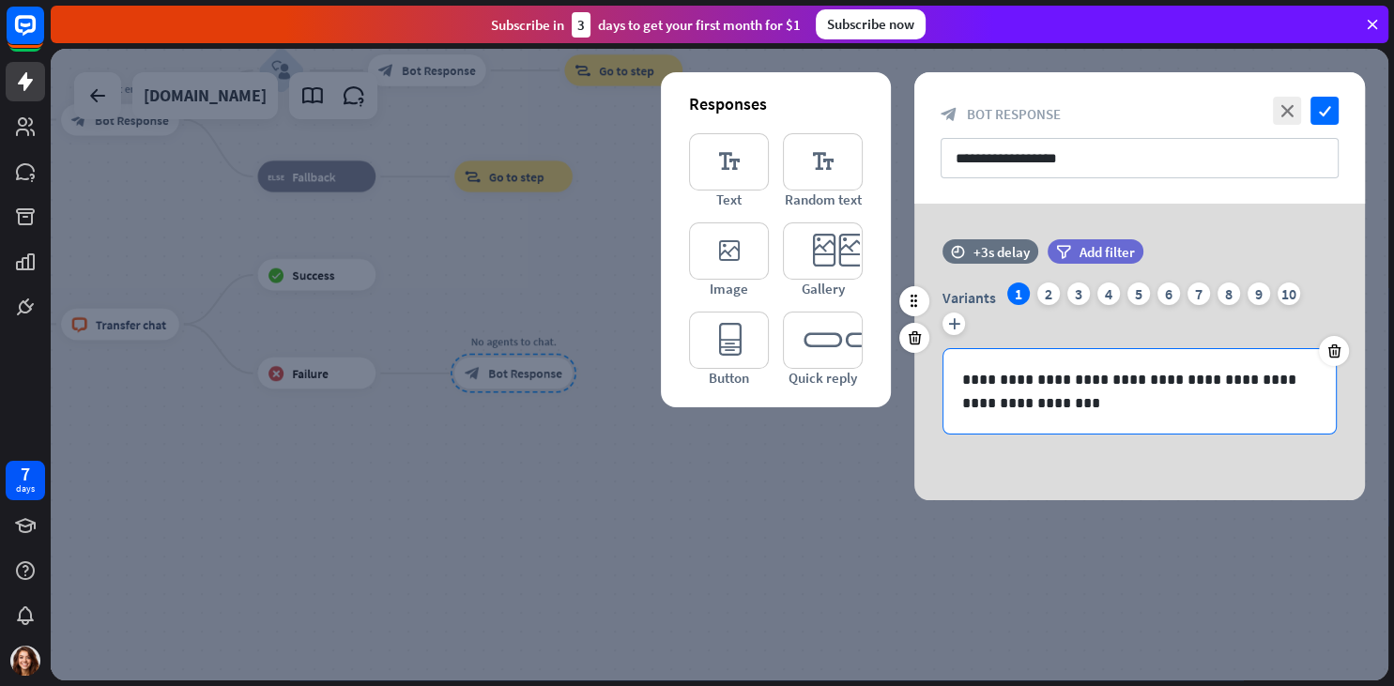
click at [1048, 374] on p "**********" at bounding box center [1139, 391] width 355 height 47
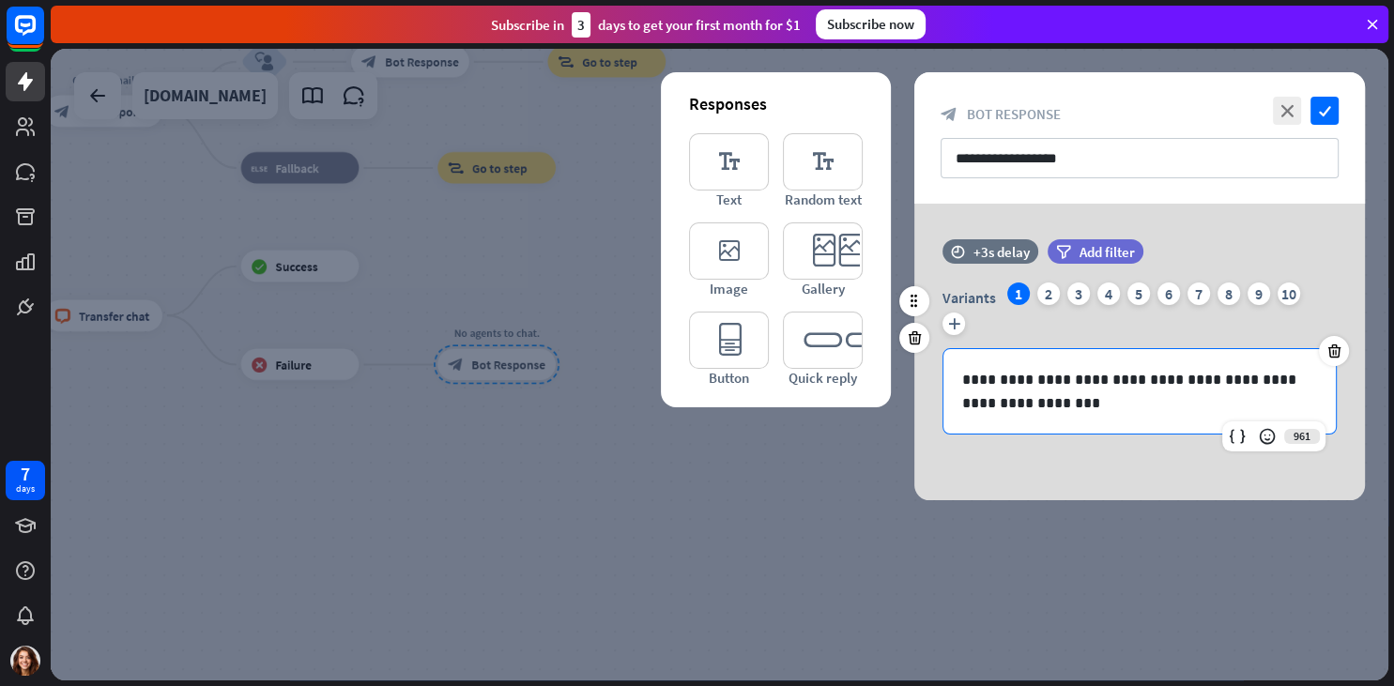
paste div
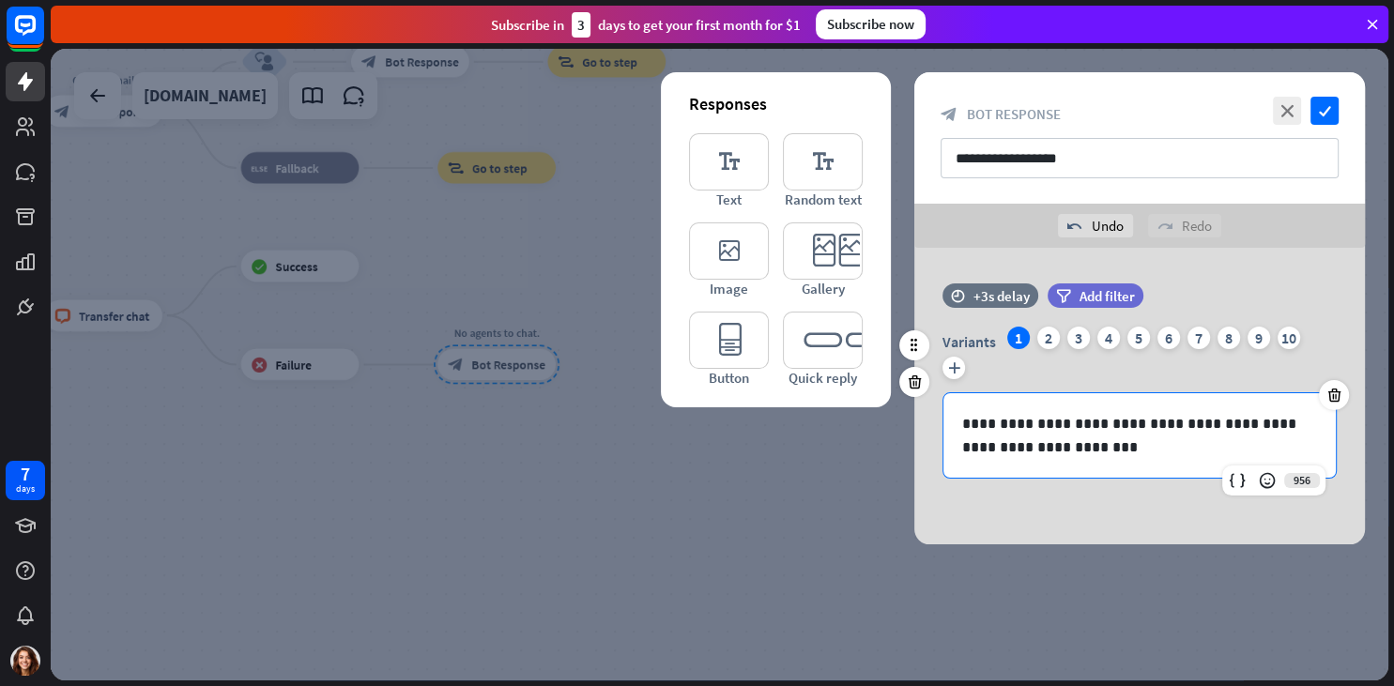
click at [1082, 423] on p "**********" at bounding box center [1139, 435] width 355 height 47
click at [1113, 430] on p "**********" at bounding box center [1139, 435] width 355 height 47
drag, startPoint x: 1122, startPoint y: 453, endPoint x: 929, endPoint y: 450, distance: 192.5
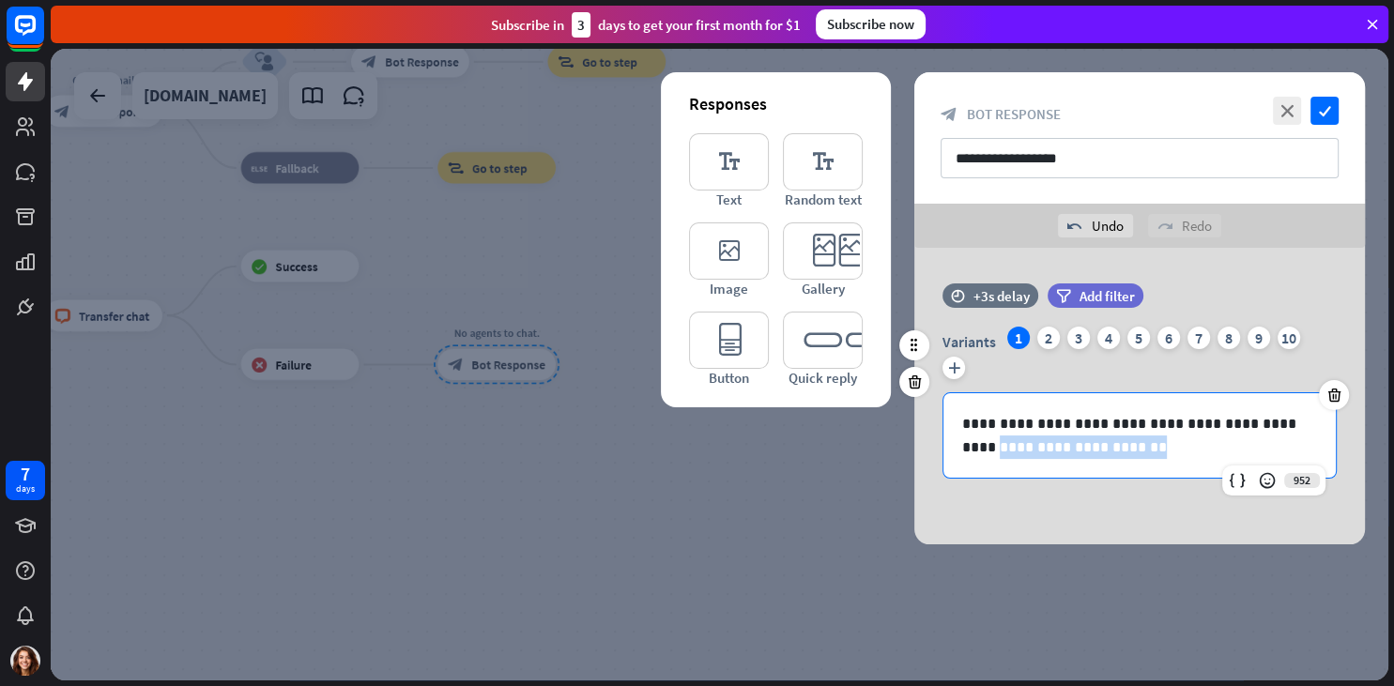
click at [942, 450] on div "**********" at bounding box center [1139, 435] width 394 height 86
click at [1044, 335] on div "2" at bounding box center [1048, 338] width 23 height 23
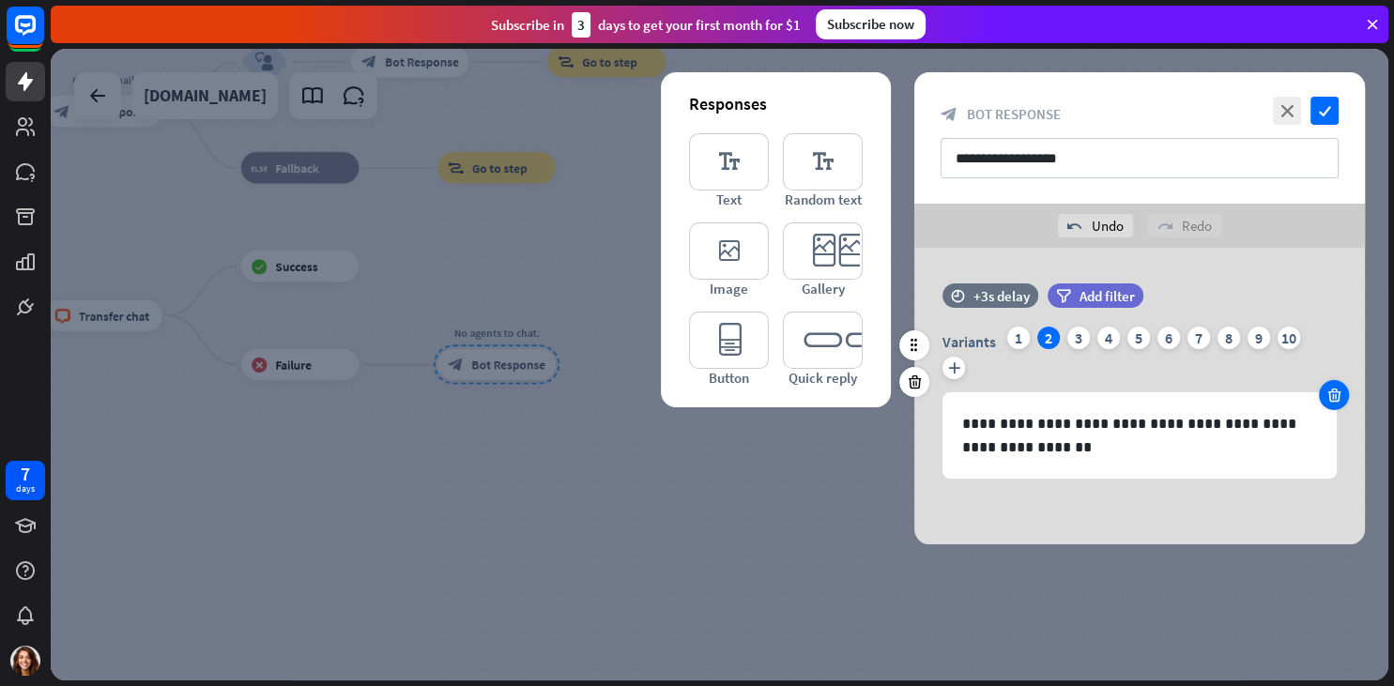
click at [1346, 396] on div at bounding box center [1334, 395] width 30 height 30
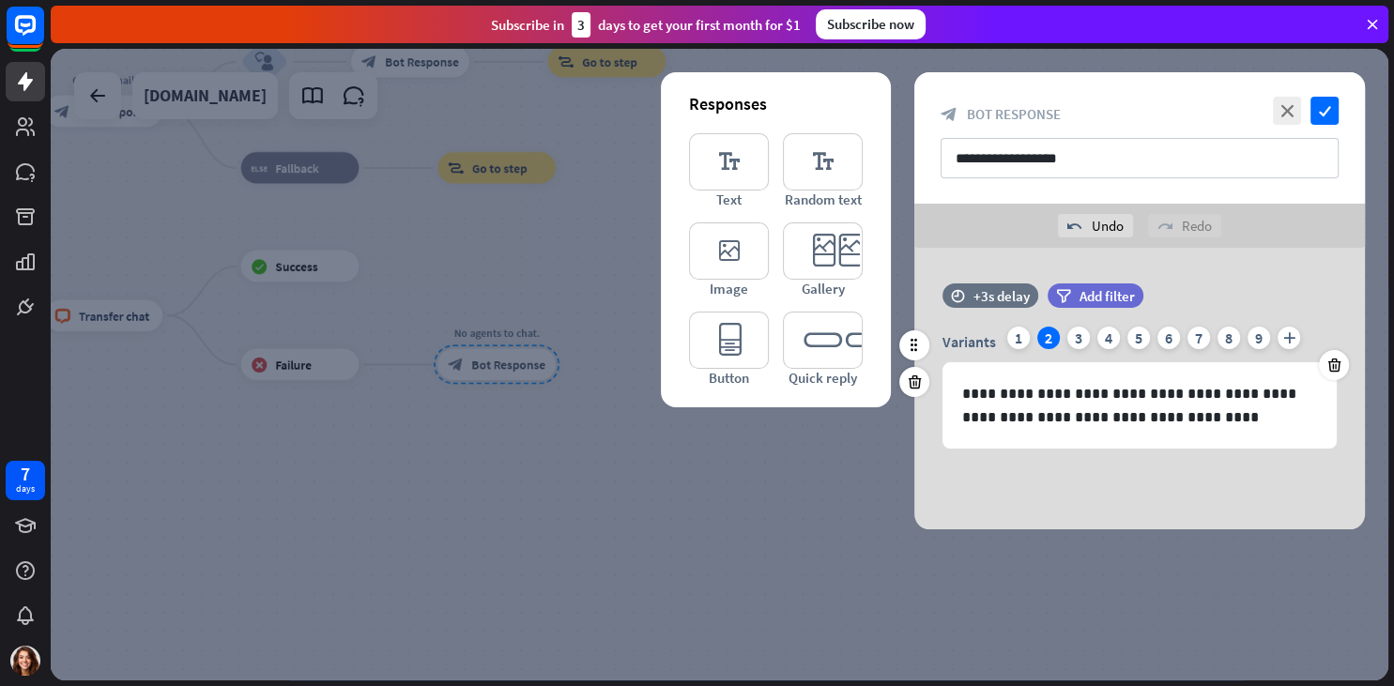
click at [1339, 391] on div "**********" at bounding box center [1139, 388] width 451 height 122
click at [1338, 362] on icon at bounding box center [1334, 365] width 18 height 17
click at [1338, 361] on icon at bounding box center [1334, 365] width 18 height 17
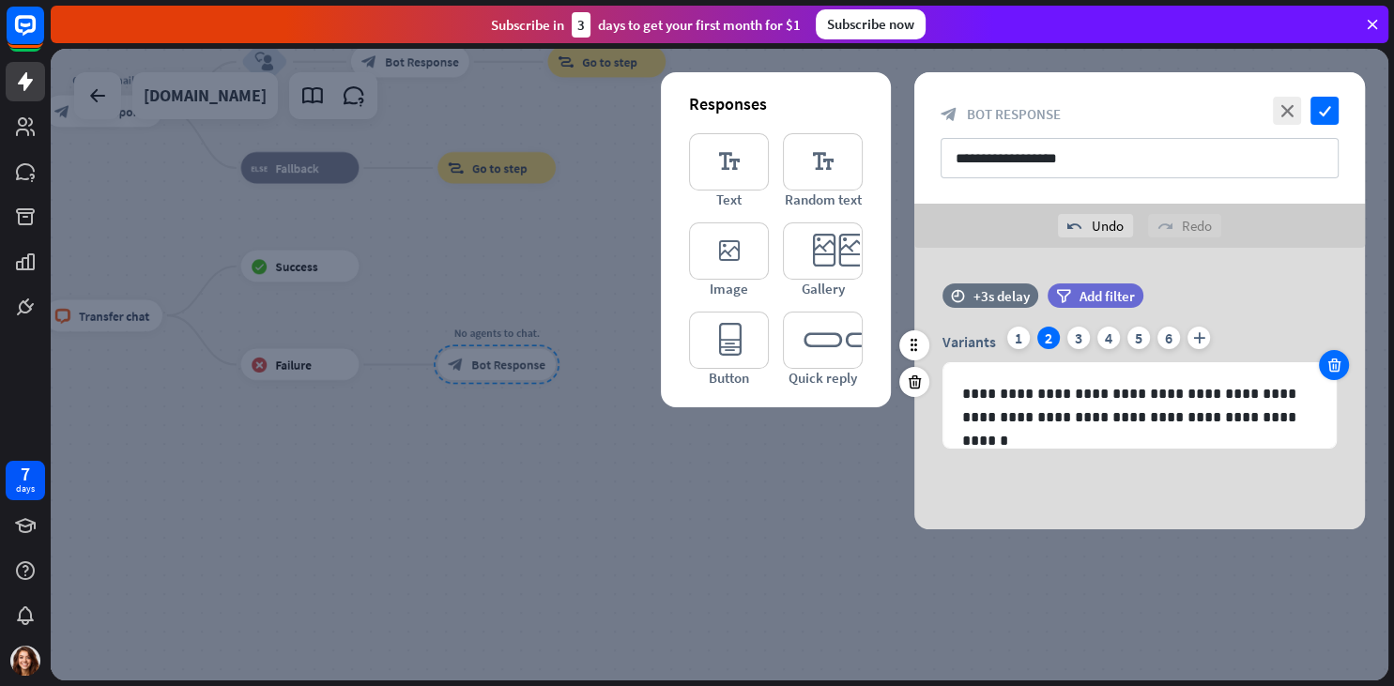
click at [1338, 361] on icon at bounding box center [1334, 365] width 18 height 17
click at [1325, 109] on icon "check" at bounding box center [1324, 111] width 28 height 28
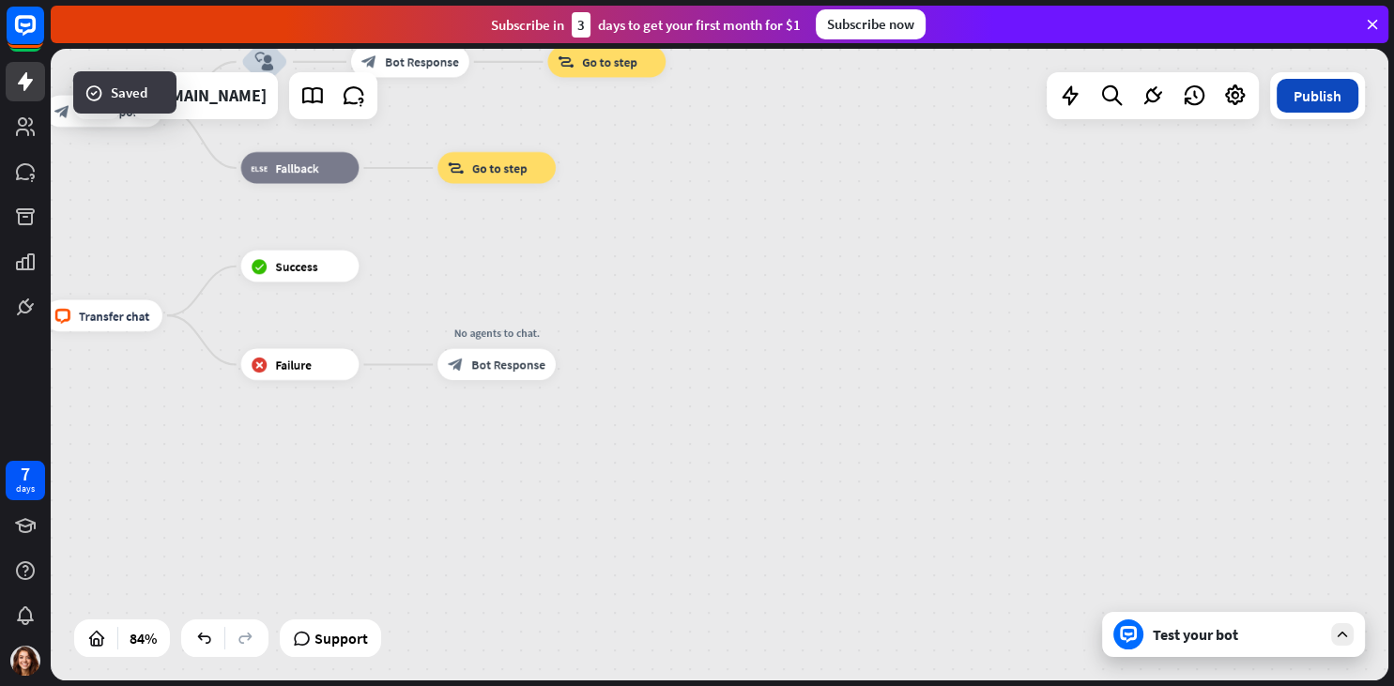
click at [1324, 100] on button "Publish" at bounding box center [1318, 96] width 82 height 34
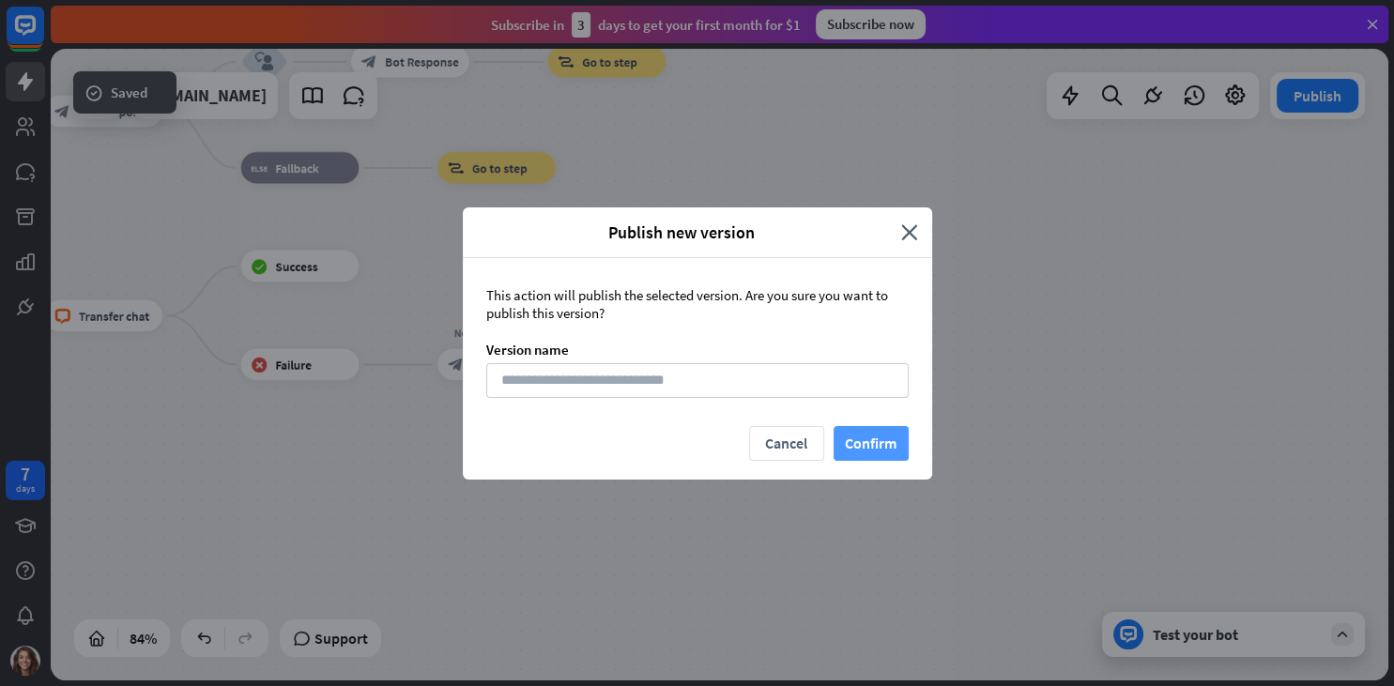
click at [903, 430] on button "Confirm" at bounding box center [871, 443] width 75 height 35
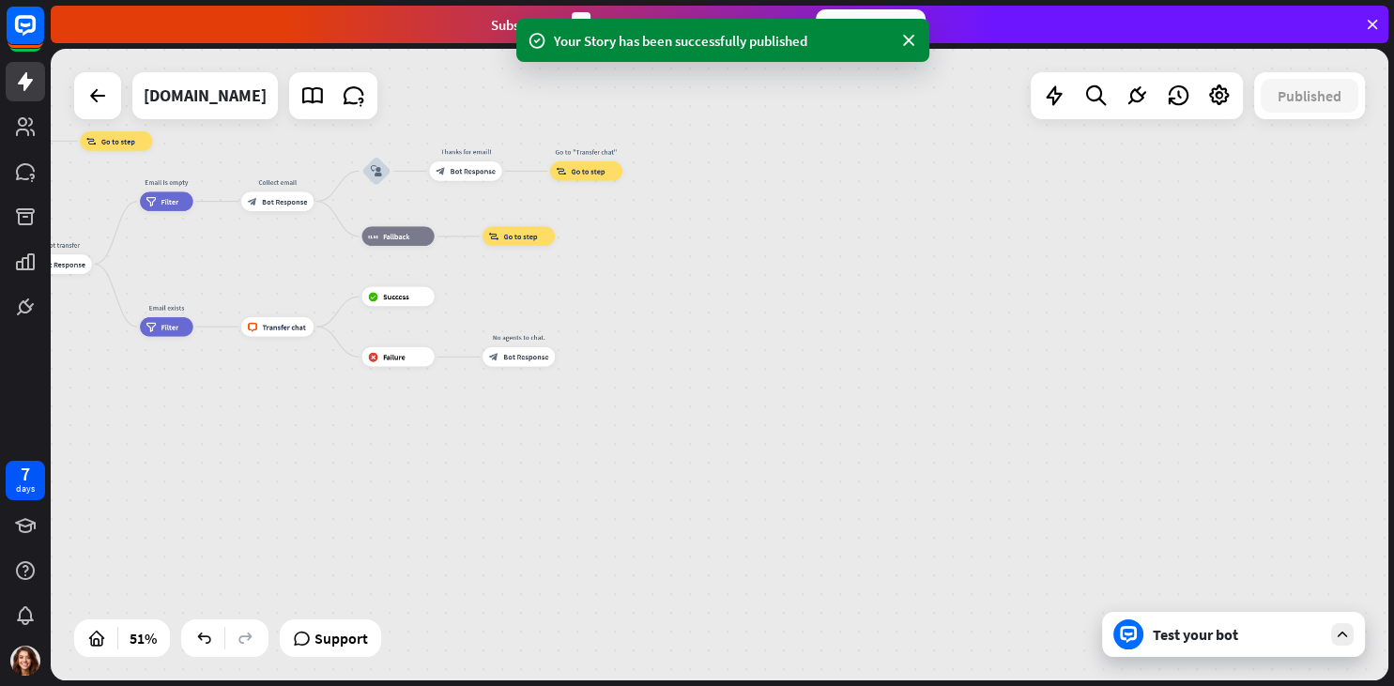
drag, startPoint x: 631, startPoint y: 285, endPoint x: 742, endPoint y: 404, distance: 162.1
click at [742, 404] on div "home_2 Start point Welcome message block_bot_response Bot Response Small talk b…" at bounding box center [720, 365] width 1338 height 632
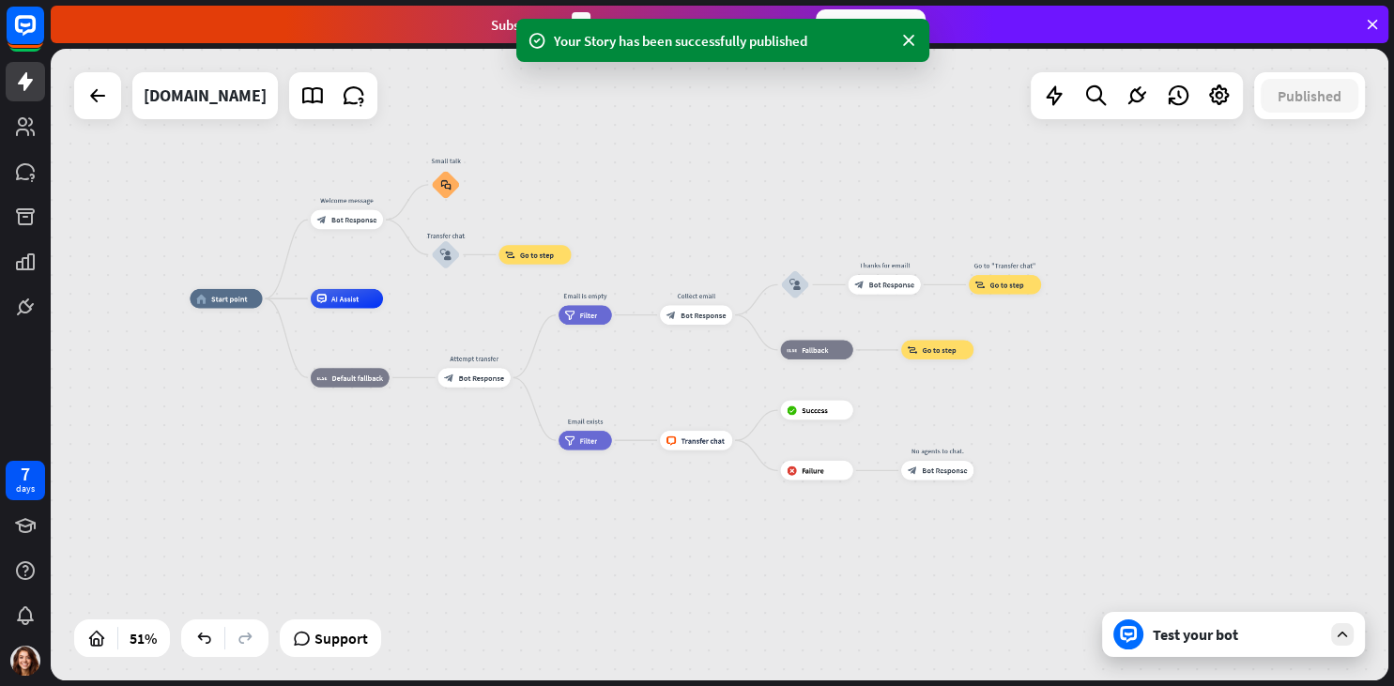
drag, startPoint x: 308, startPoint y: 245, endPoint x: 772, endPoint y: 242, distance: 463.7
click at [772, 242] on div "home_2 Start point Welcome message block_bot_response Bot Response Small talk b…" at bounding box center [720, 365] width 1338 height 632
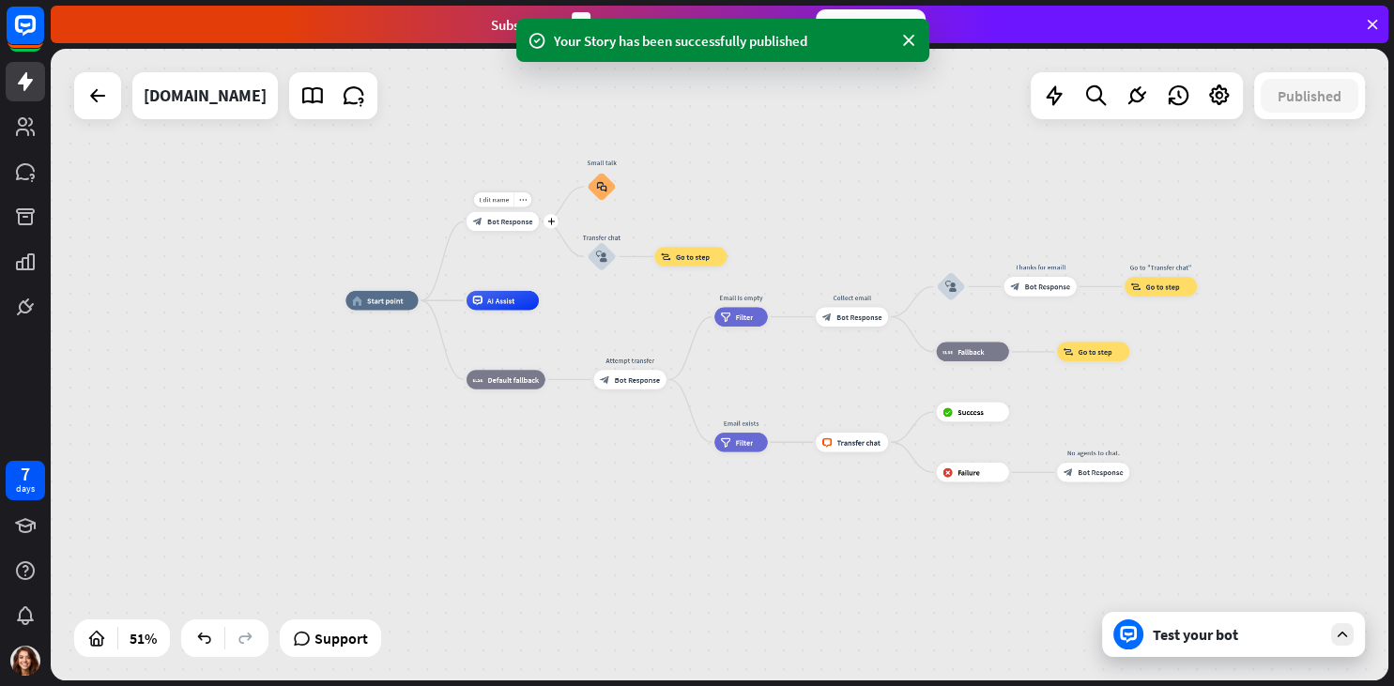
click at [525, 228] on div "block_bot_response Bot Response" at bounding box center [503, 222] width 72 height 20
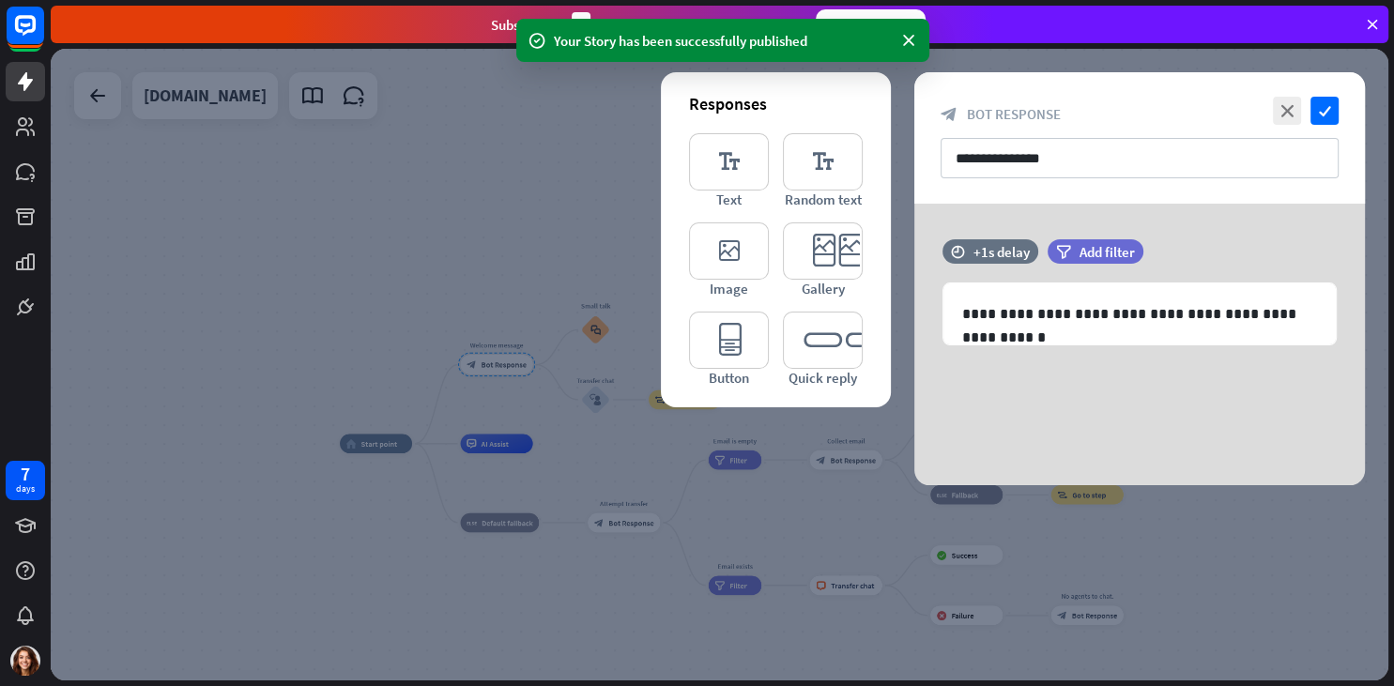
click at [321, 237] on div at bounding box center [720, 365] width 1338 height 632
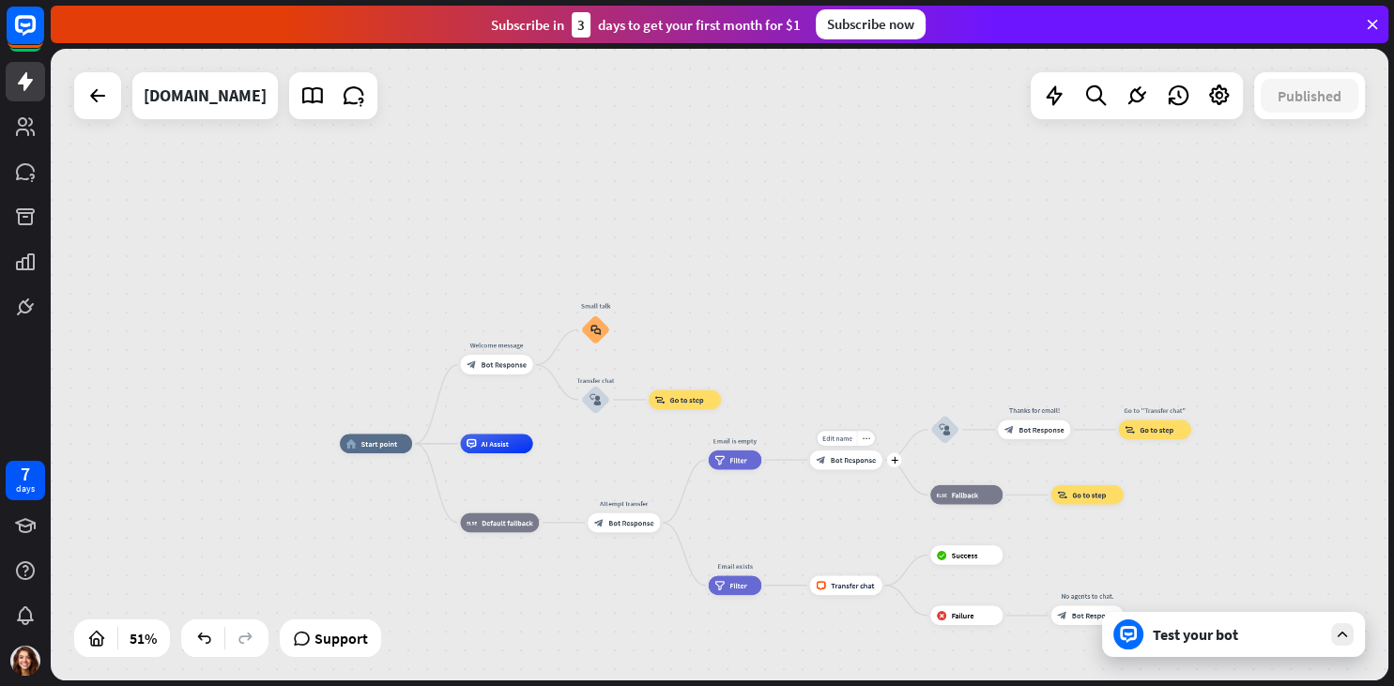
click at [838, 461] on span "Bot Response" at bounding box center [853, 459] width 45 height 9
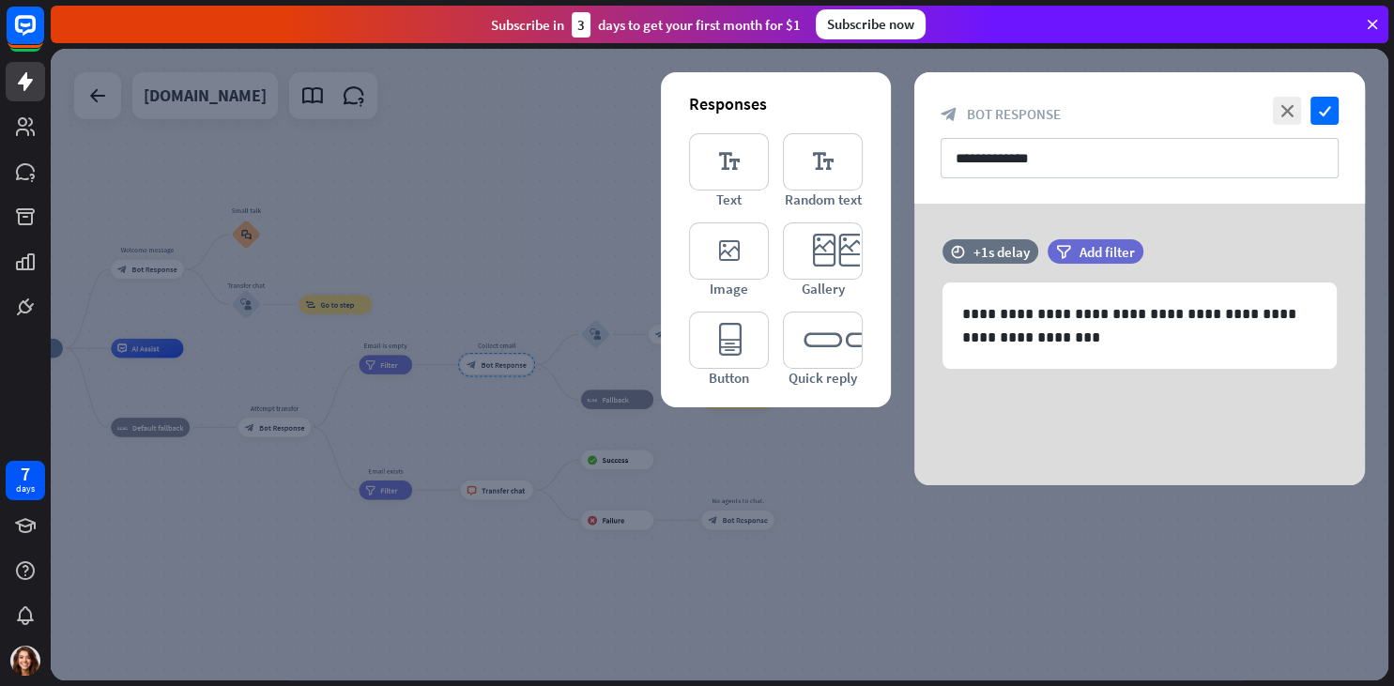
click at [396, 215] on div at bounding box center [720, 365] width 1338 height 632
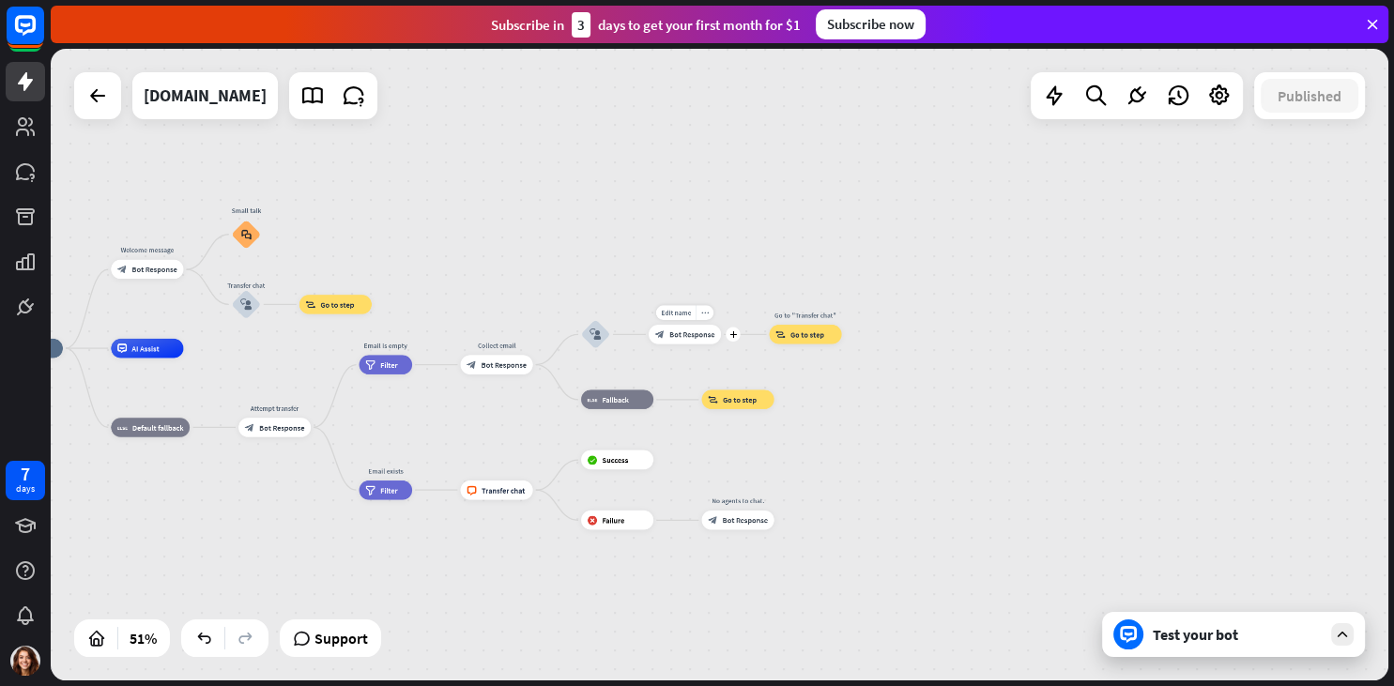
click at [694, 332] on span "Bot Response" at bounding box center [691, 333] width 45 height 9
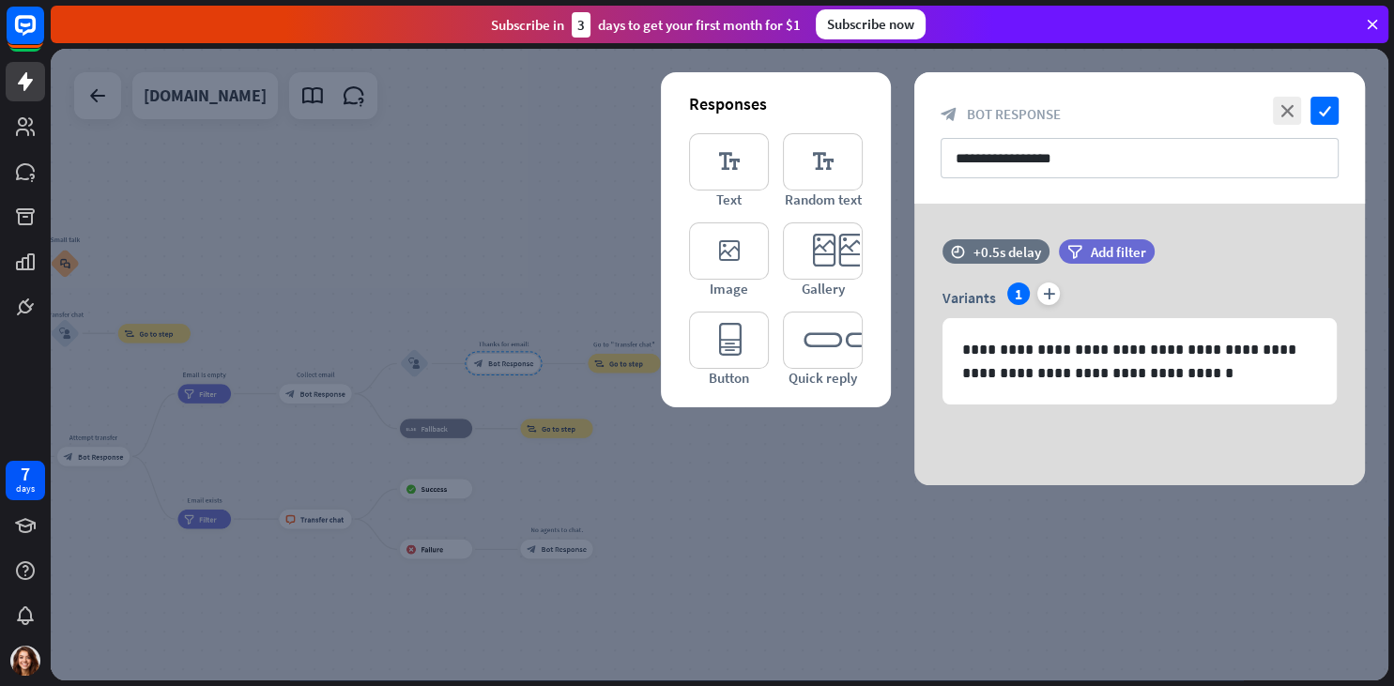
click at [530, 218] on div at bounding box center [720, 365] width 1338 height 632
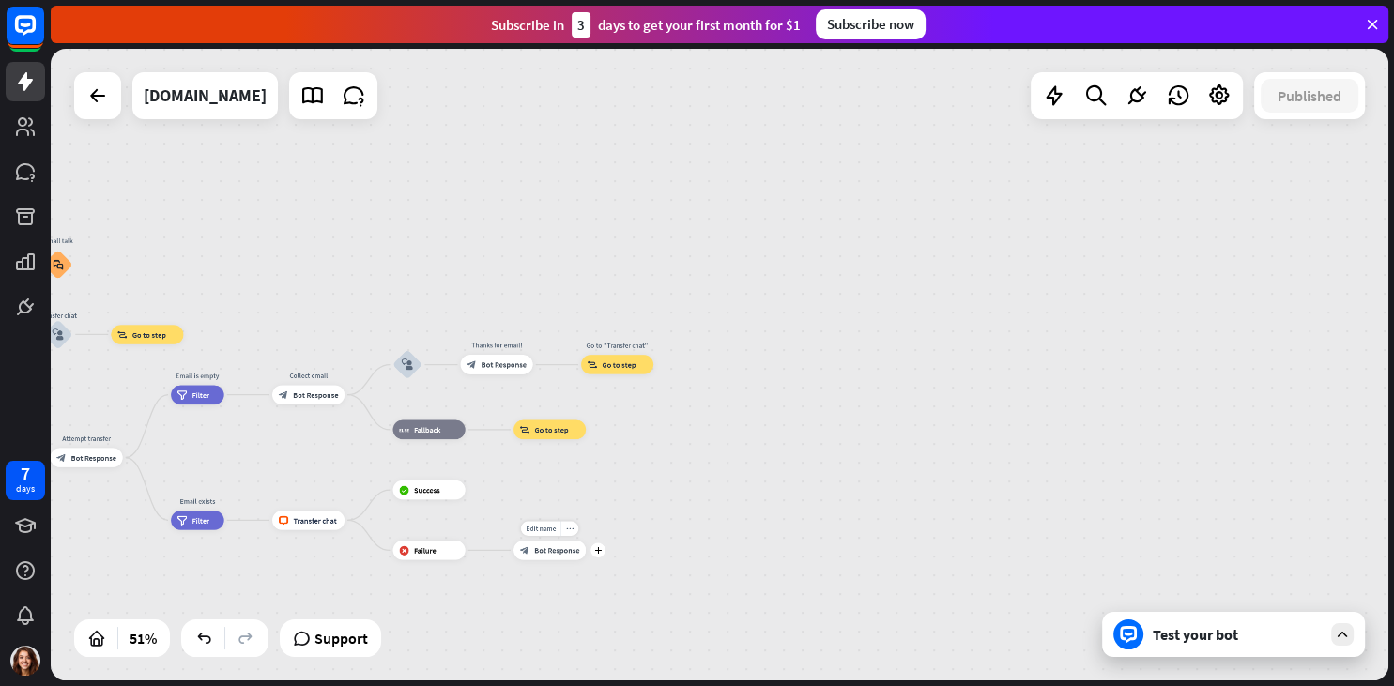
click at [539, 554] on span "Bot Response" at bounding box center [556, 549] width 45 height 9
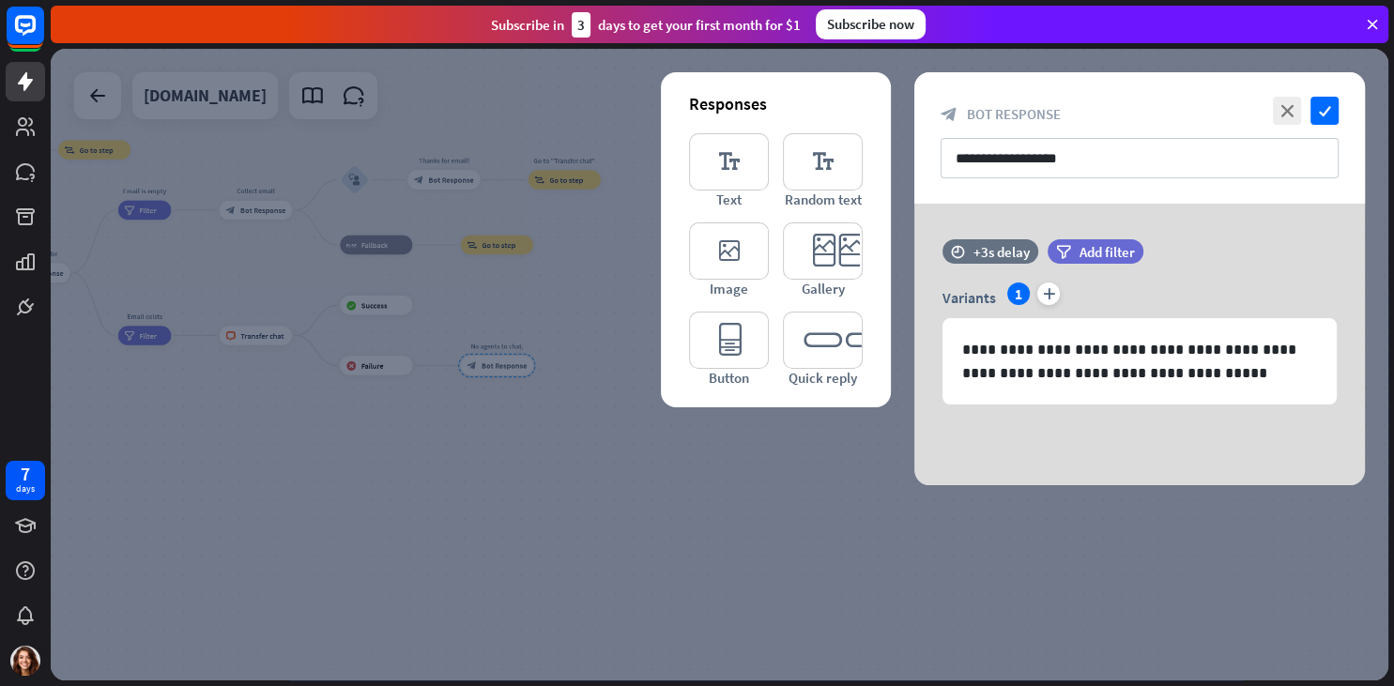
click at [322, 246] on div at bounding box center [720, 365] width 1338 height 632
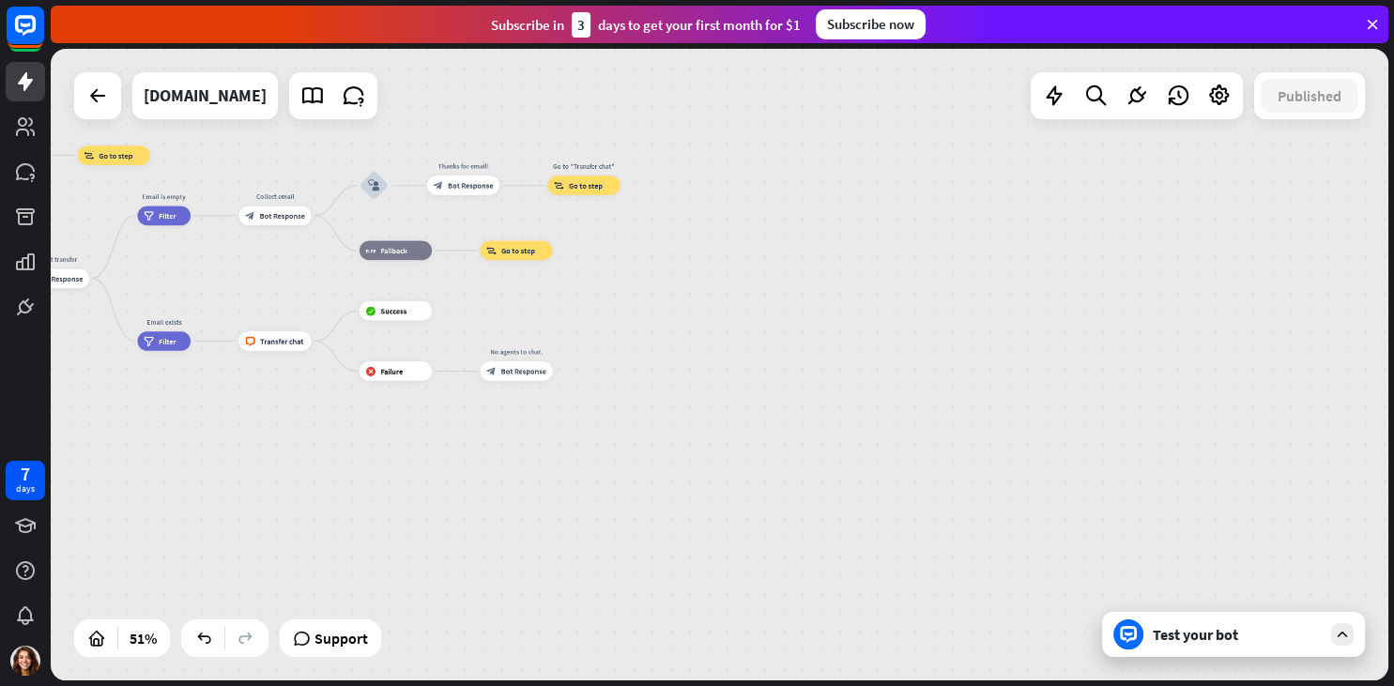
drag, startPoint x: 239, startPoint y: 430, endPoint x: 403, endPoint y: 439, distance: 163.6
click at [404, 448] on div "home_2 Start point Welcome message block_bot_response Bot Response Small talk b…" at bounding box center [112, 361] width 687 height 325
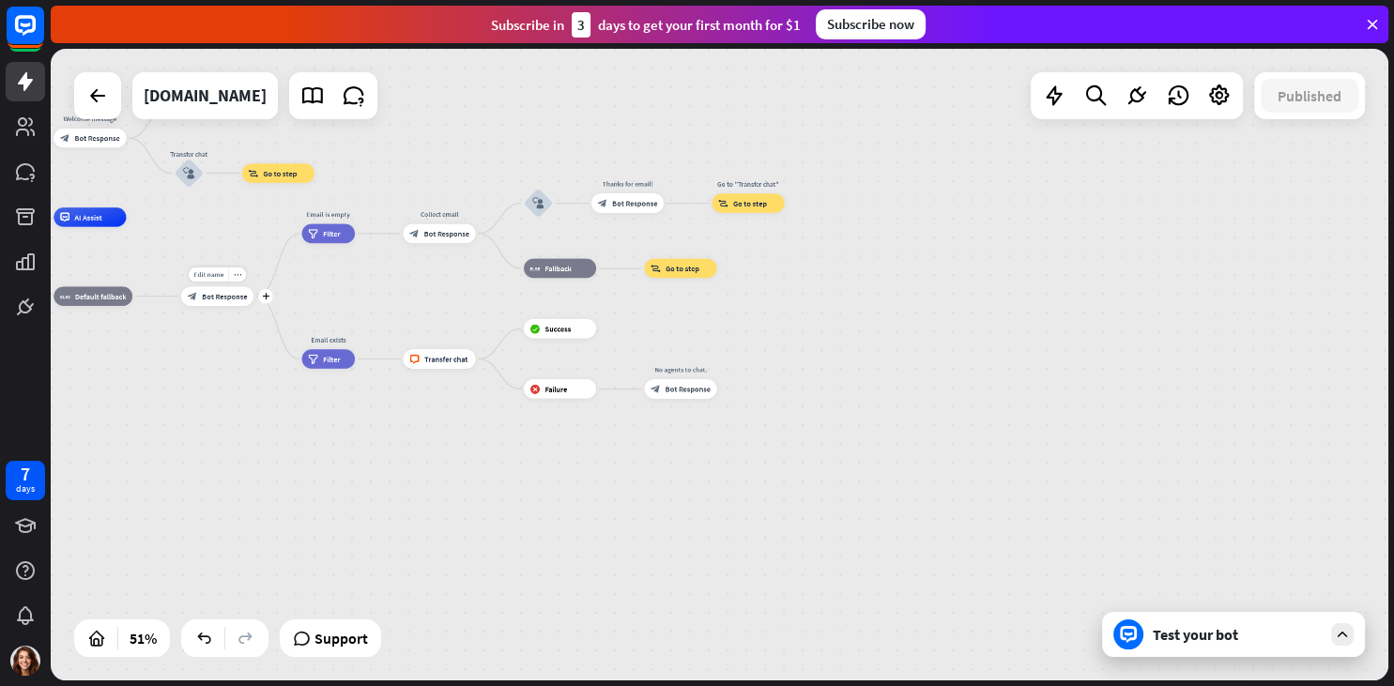
click at [221, 295] on span "Bot Response" at bounding box center [224, 295] width 45 height 9
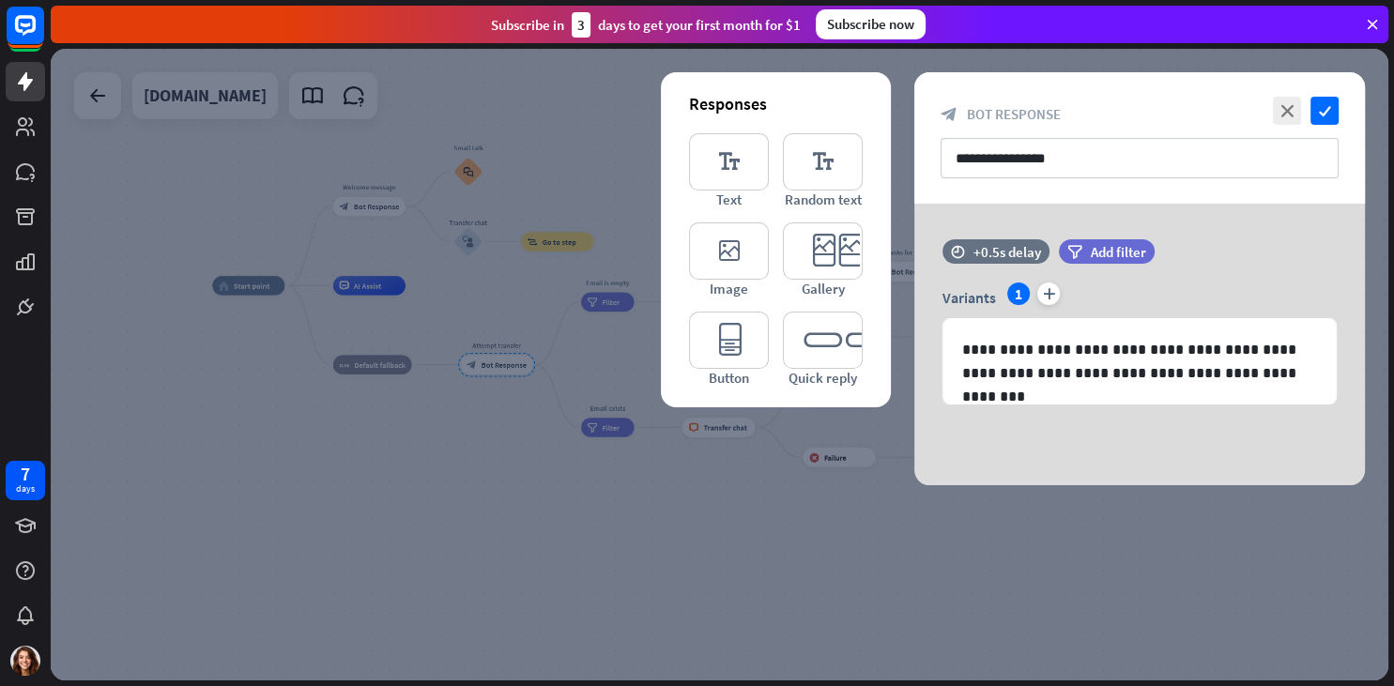
click at [354, 155] on div at bounding box center [720, 365] width 1338 height 632
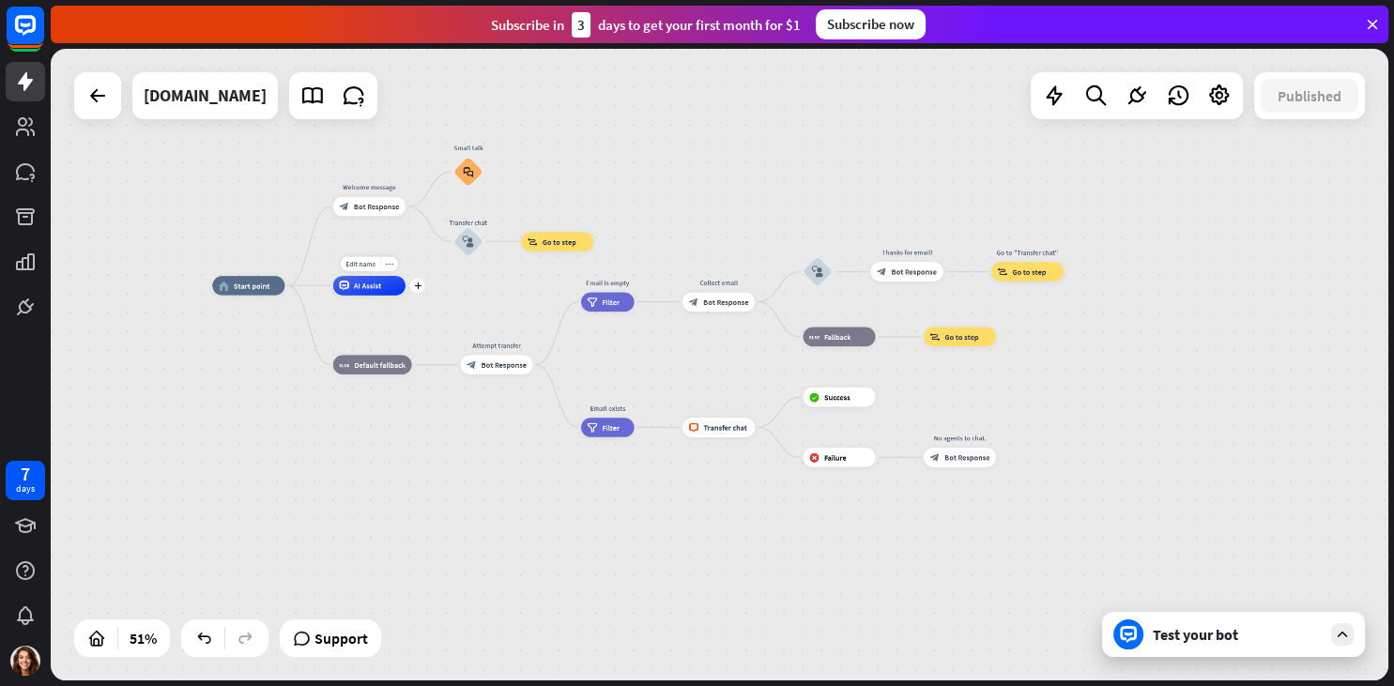
click at [350, 287] on div "AI Assist" at bounding box center [369, 286] width 72 height 20
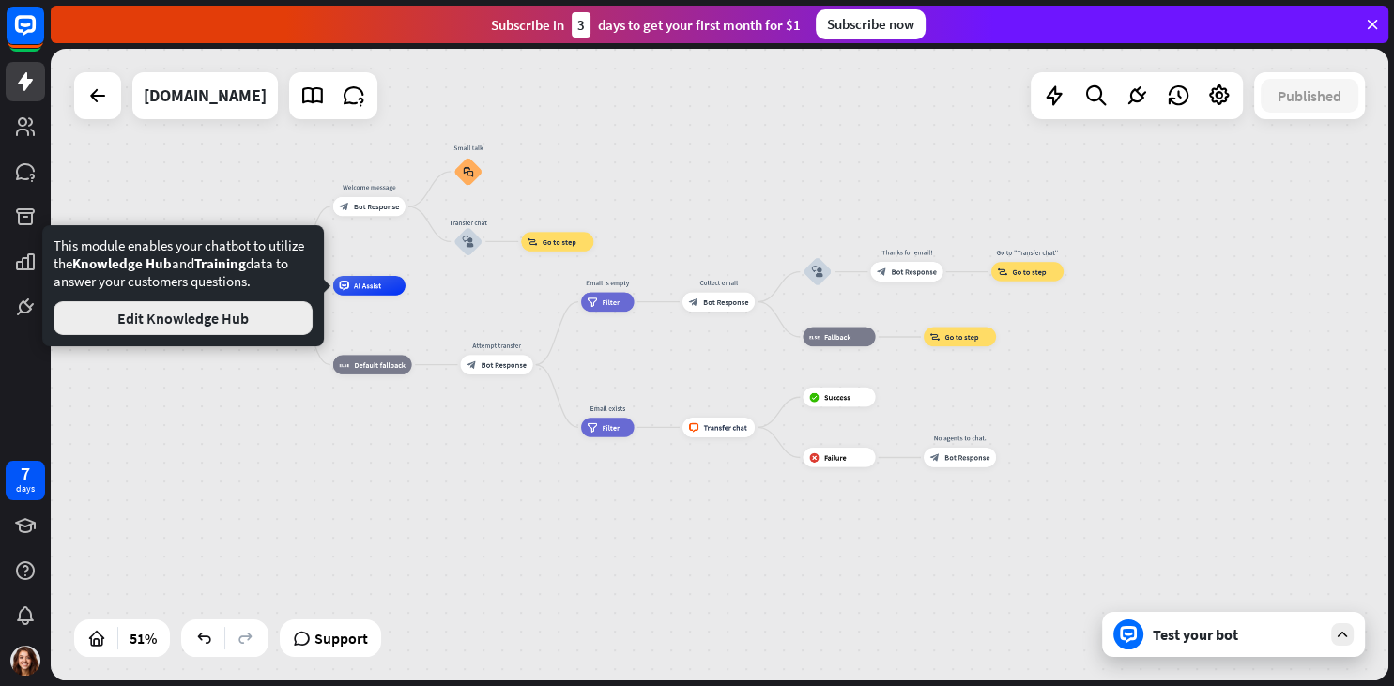
click at [262, 314] on button "Edit Knowledge Hub" at bounding box center [183, 318] width 259 height 34
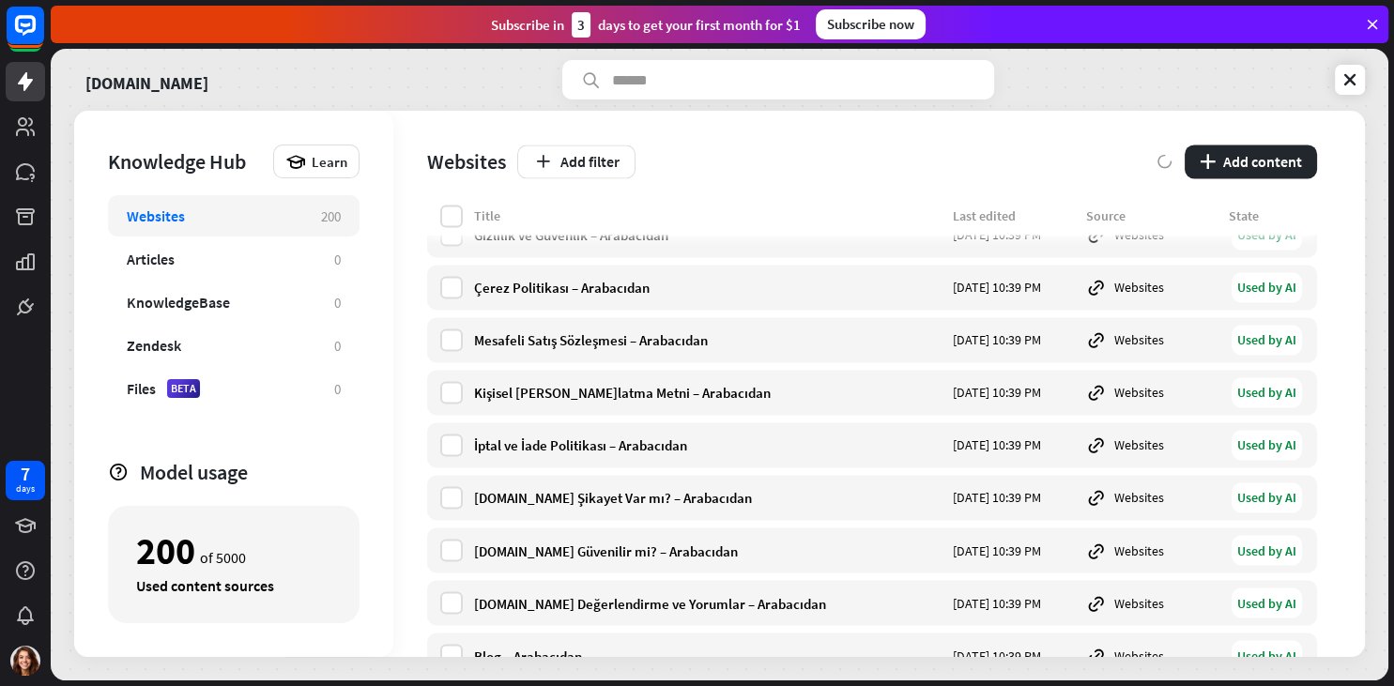
scroll to position [10133, 0]
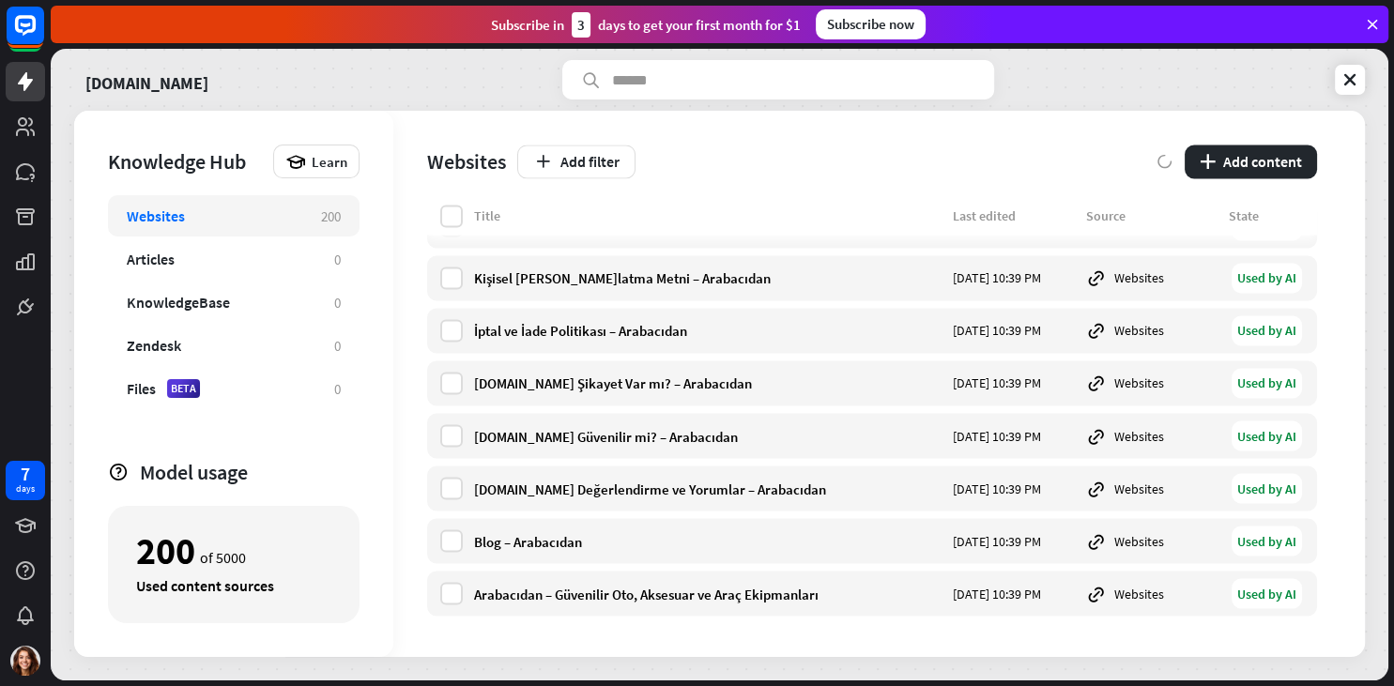
drag, startPoint x: 764, startPoint y: 420, endPoint x: 749, endPoint y: 617, distance: 197.7
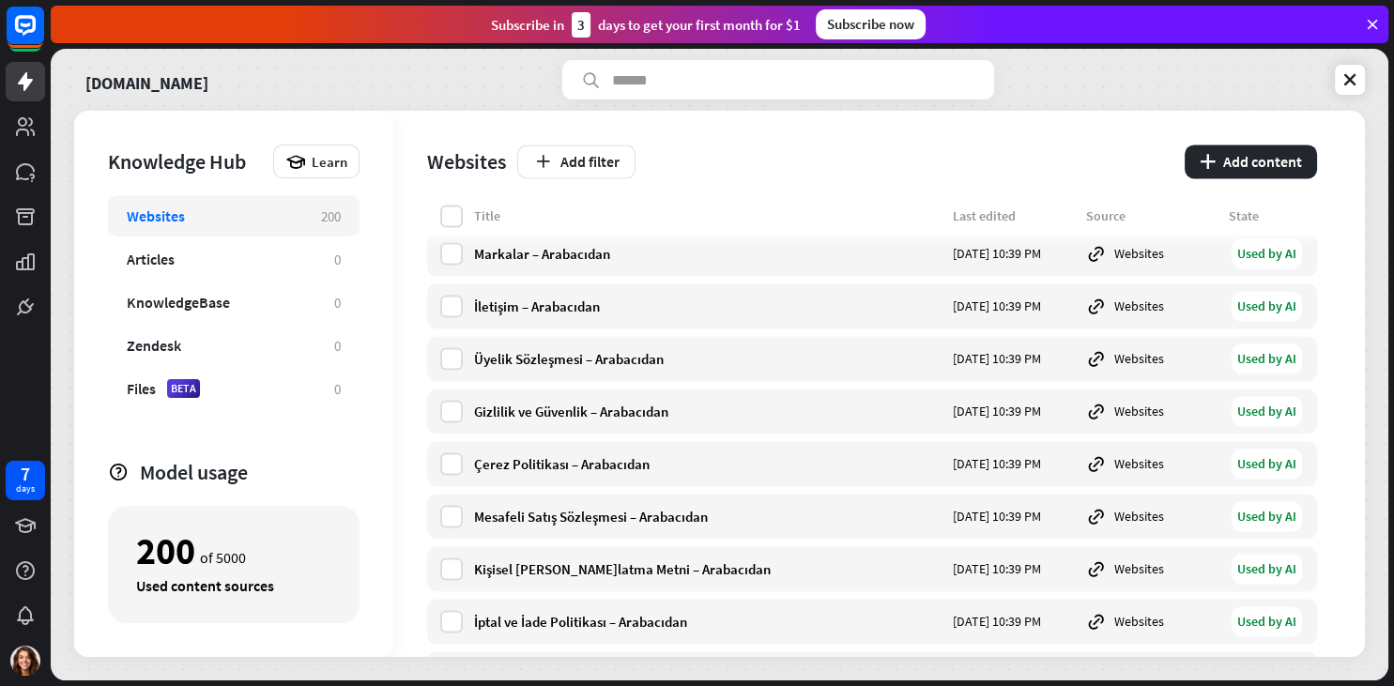
drag, startPoint x: 745, startPoint y: 626, endPoint x: 735, endPoint y: 569, distance: 58.2
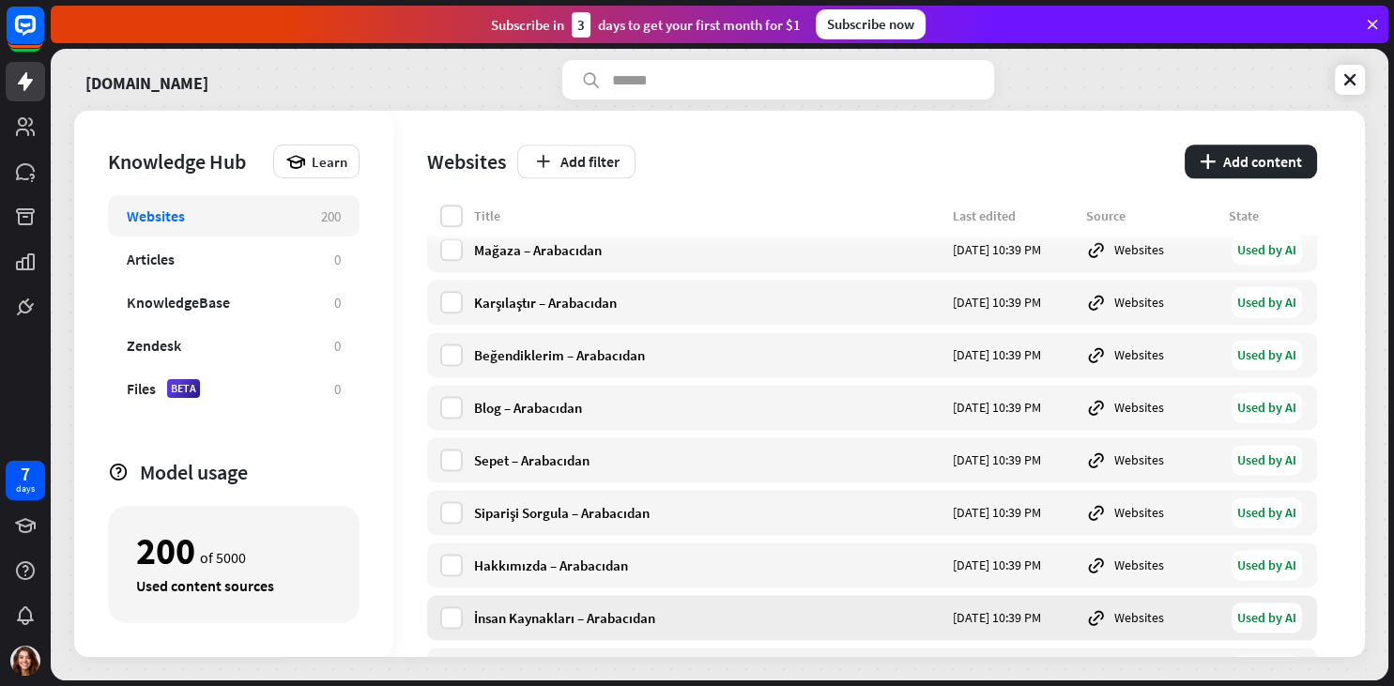
drag, startPoint x: 733, startPoint y: 501, endPoint x: 734, endPoint y: 427, distance: 74.2
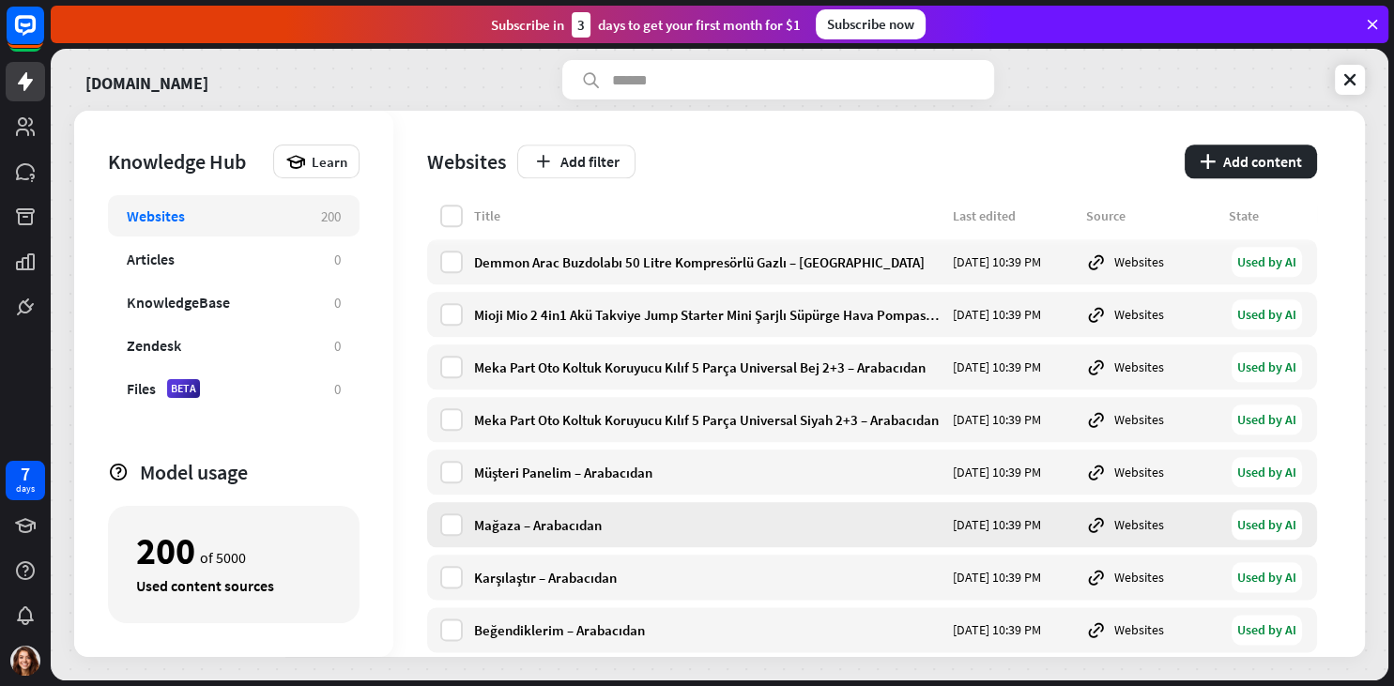
drag, startPoint x: 751, startPoint y: 530, endPoint x: 747, endPoint y: 484, distance: 46.2
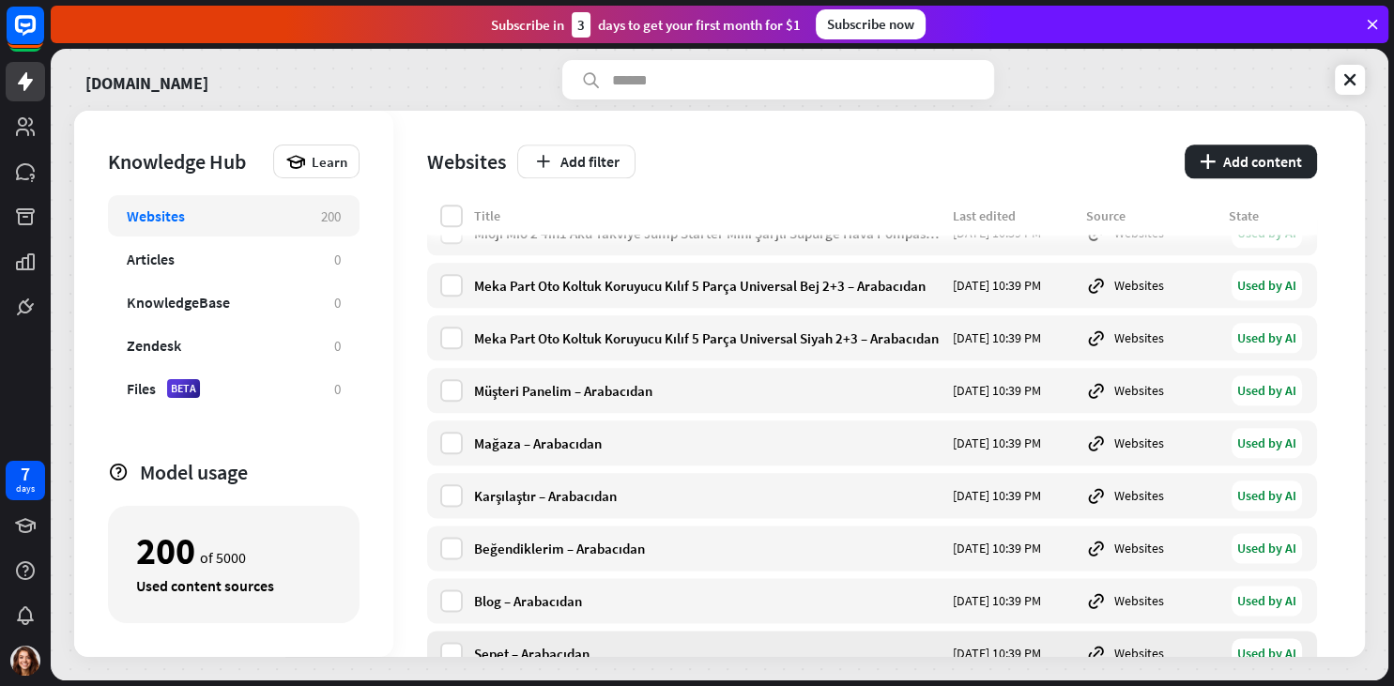
scroll to position [9579, 0]
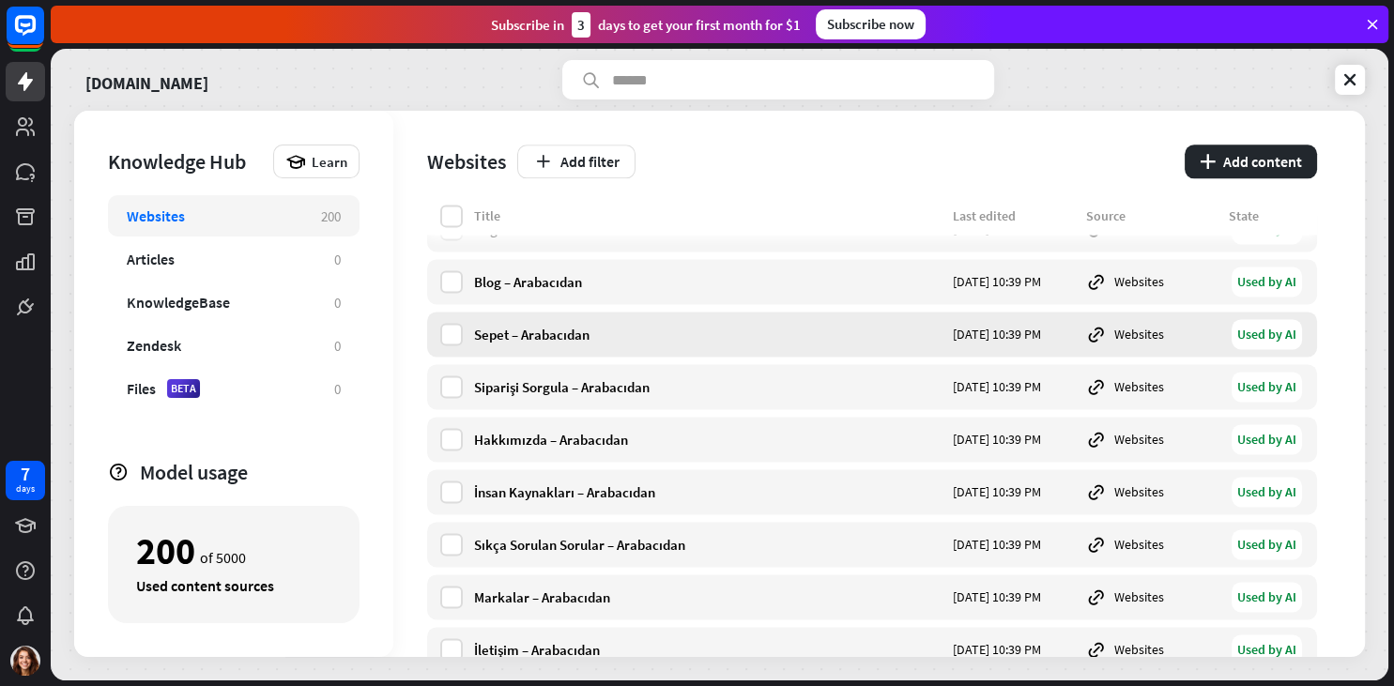
drag, startPoint x: 752, startPoint y: 499, endPoint x: 750, endPoint y: 599, distance: 99.5
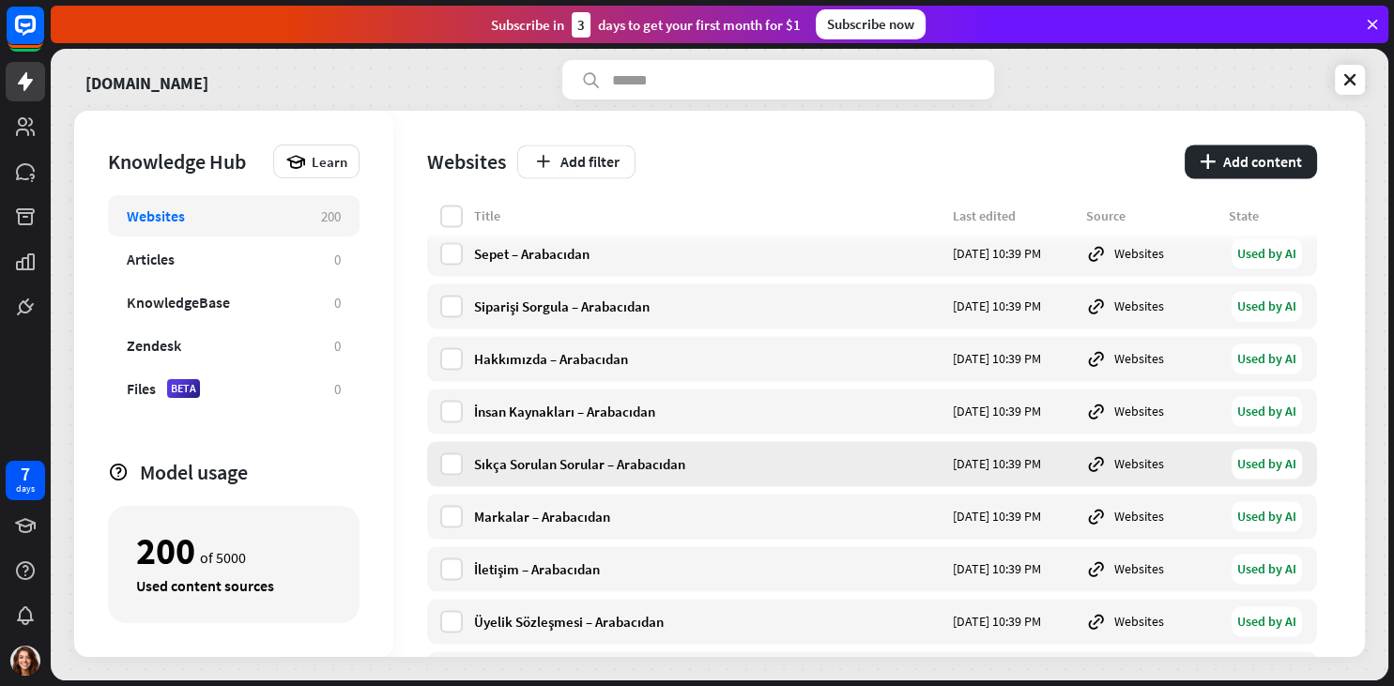
click at [1249, 466] on div "Used by AI" at bounding box center [1267, 464] width 70 height 30
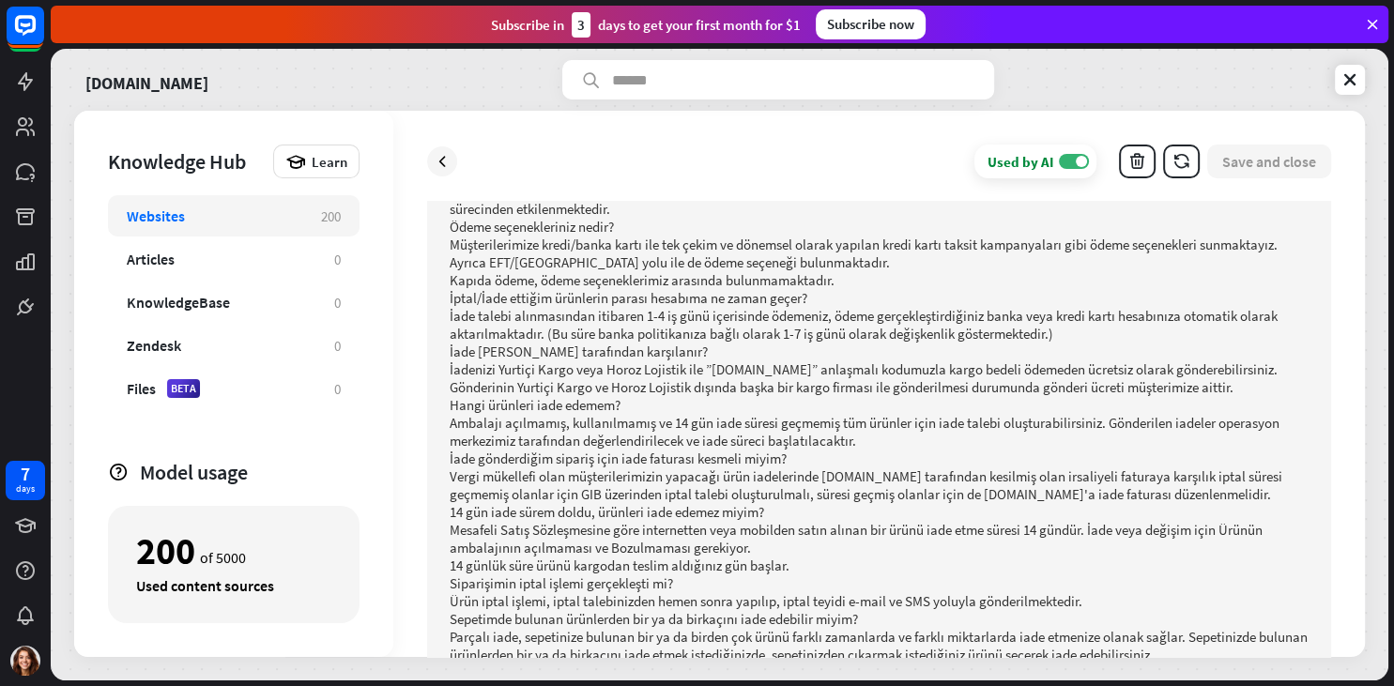
scroll to position [829, 0]
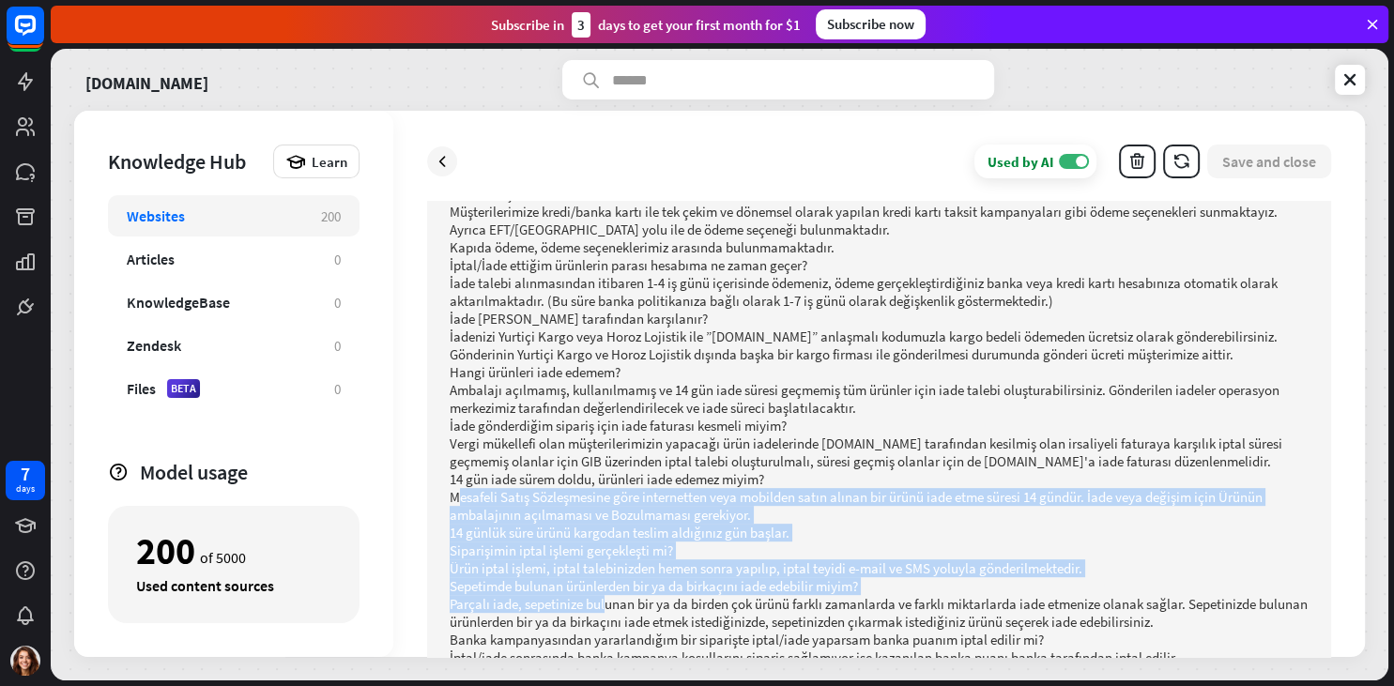
drag, startPoint x: 456, startPoint y: 475, endPoint x: 604, endPoint y: 576, distance: 178.9
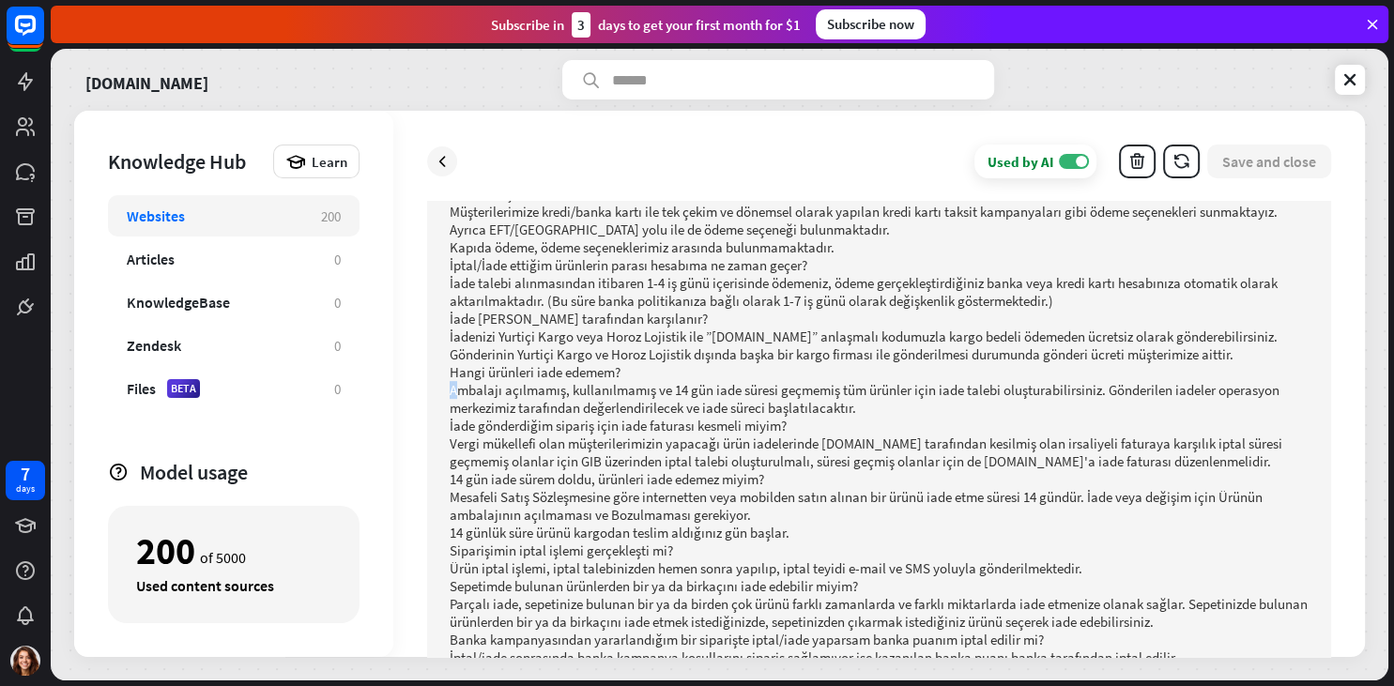
click at [453, 381] on p "Ambalajı açılmamış, kullanılmamış ve 14 gün iade süresi geçmemiş tüm ürünler iç…" at bounding box center [879, 399] width 859 height 36
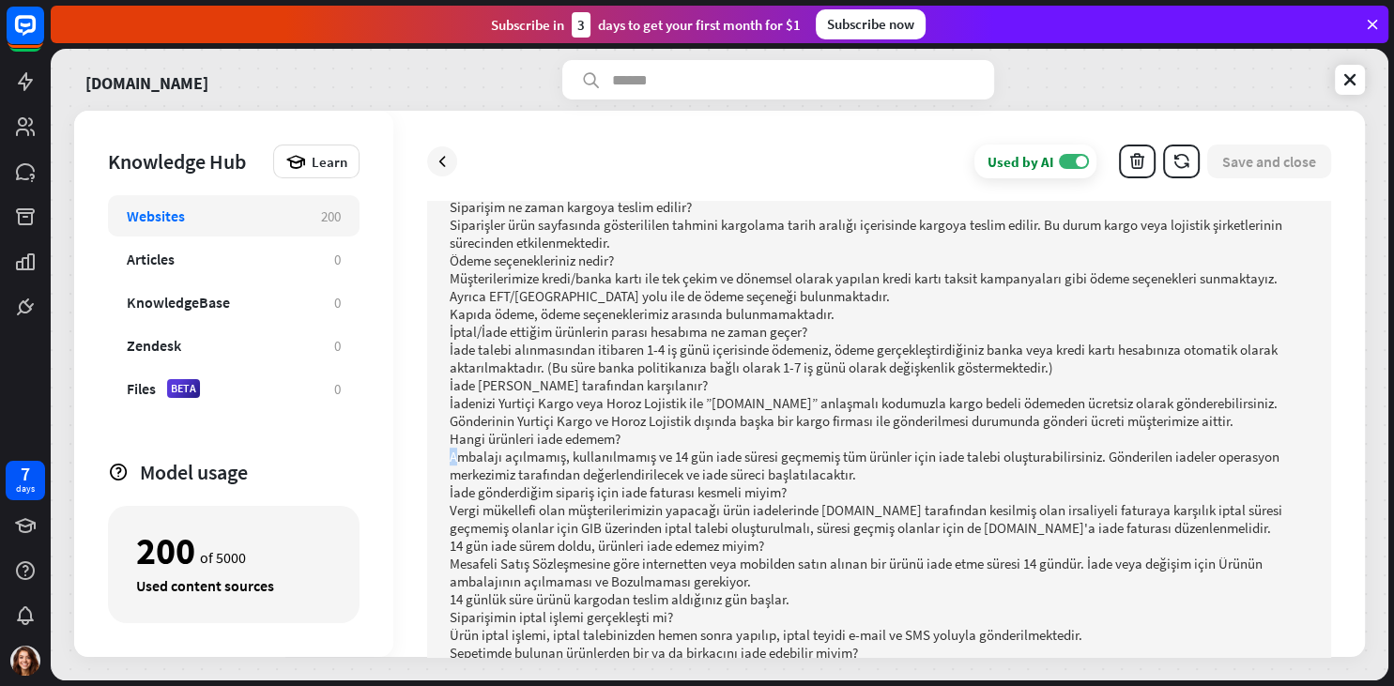
scroll to position [725, 0]
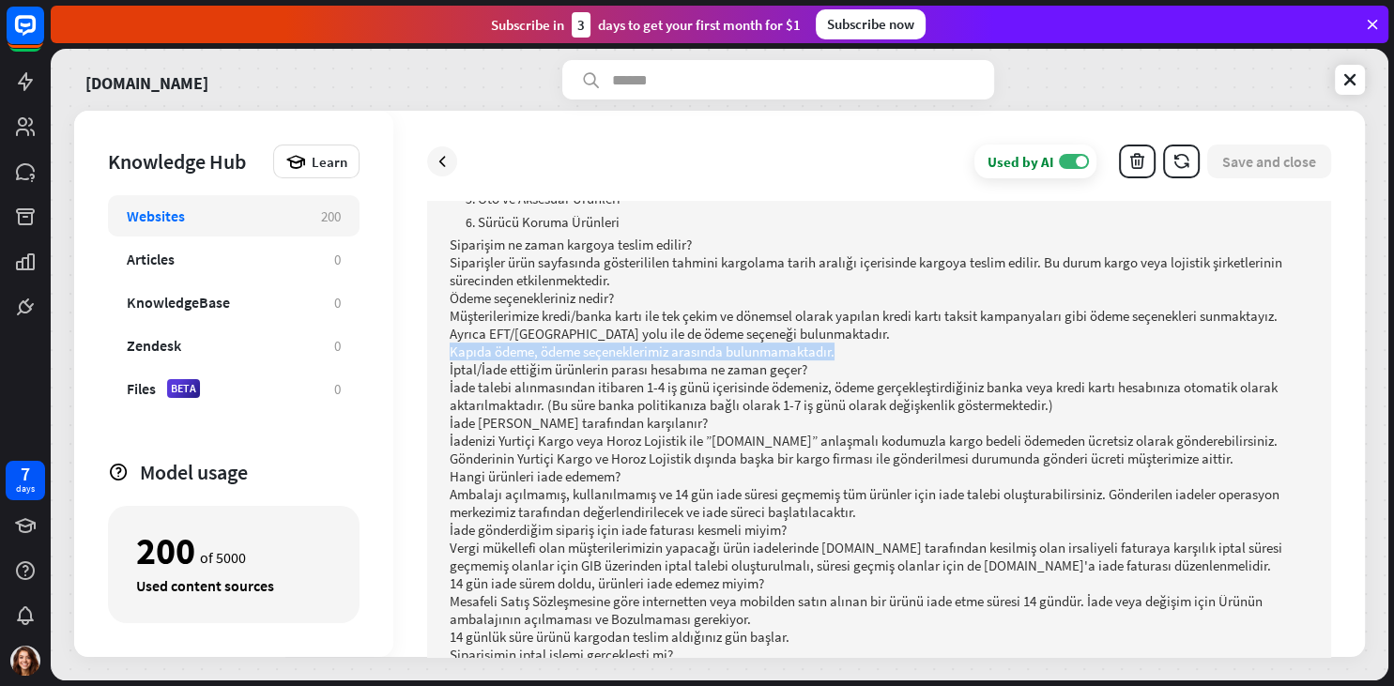
drag, startPoint x: 448, startPoint y: 325, endPoint x: 849, endPoint y: 336, distance: 401.0
click at [443, 169] on icon at bounding box center [442, 161] width 19 height 19
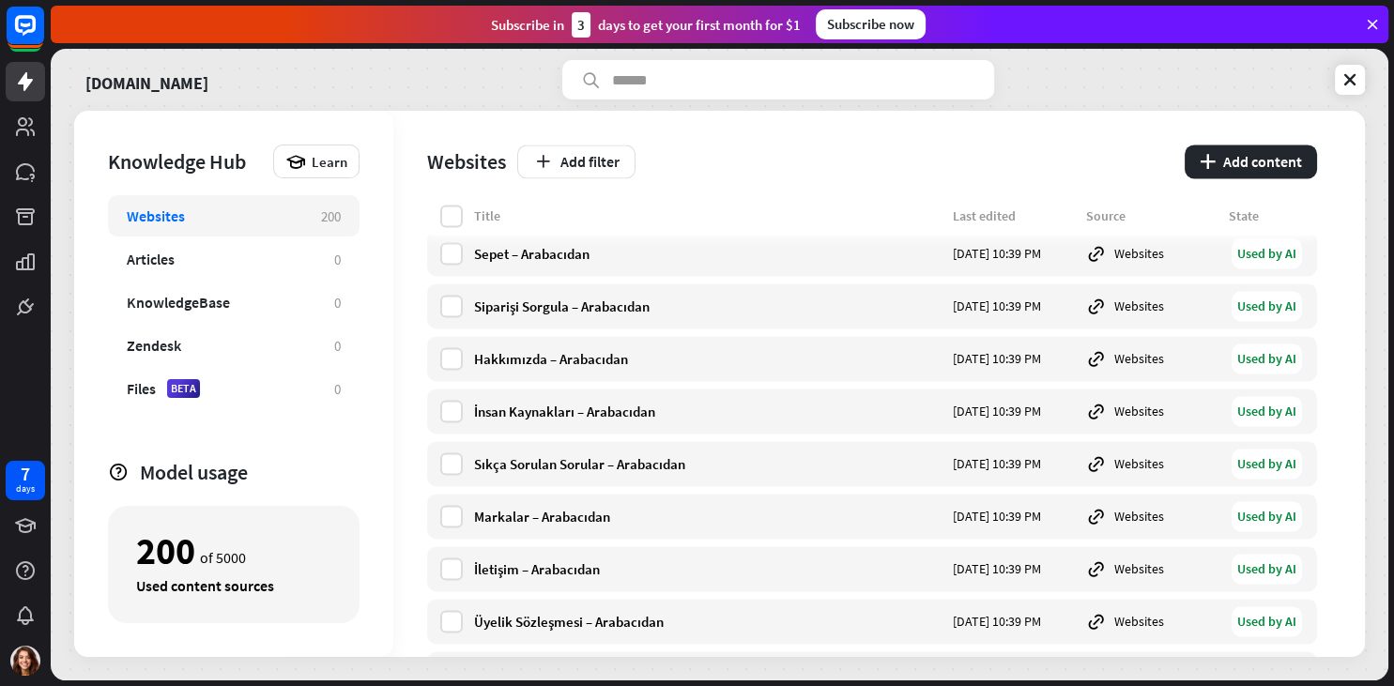
scroll to position [9579, 0]
click at [1356, 73] on icon at bounding box center [1350, 79] width 19 height 19
